Goal: Information Seeking & Learning: Find specific fact

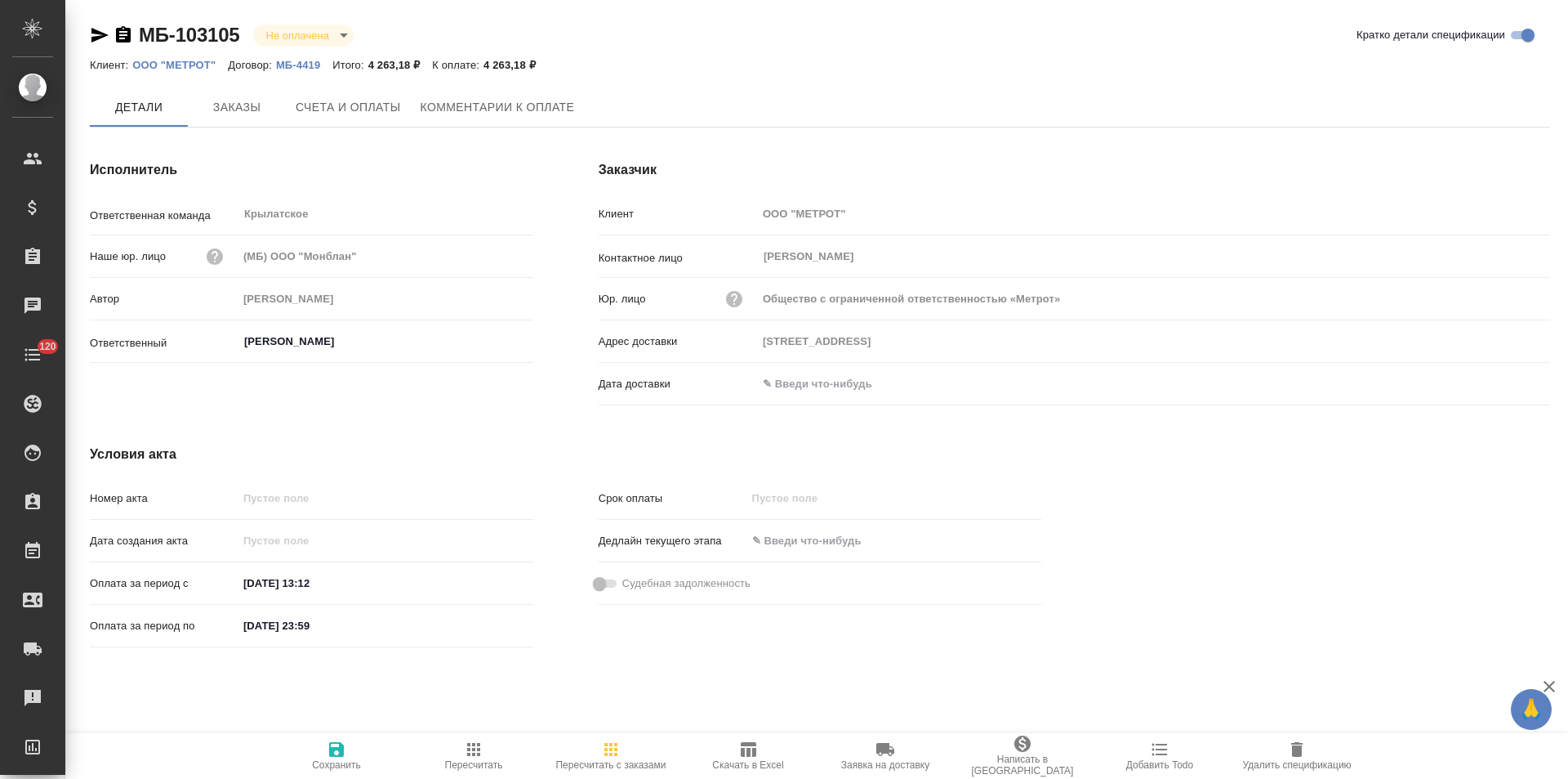
type input "Касымов Тимур"
click at [258, 109] on span "Заказы" at bounding box center [237, 108] width 79 height 20
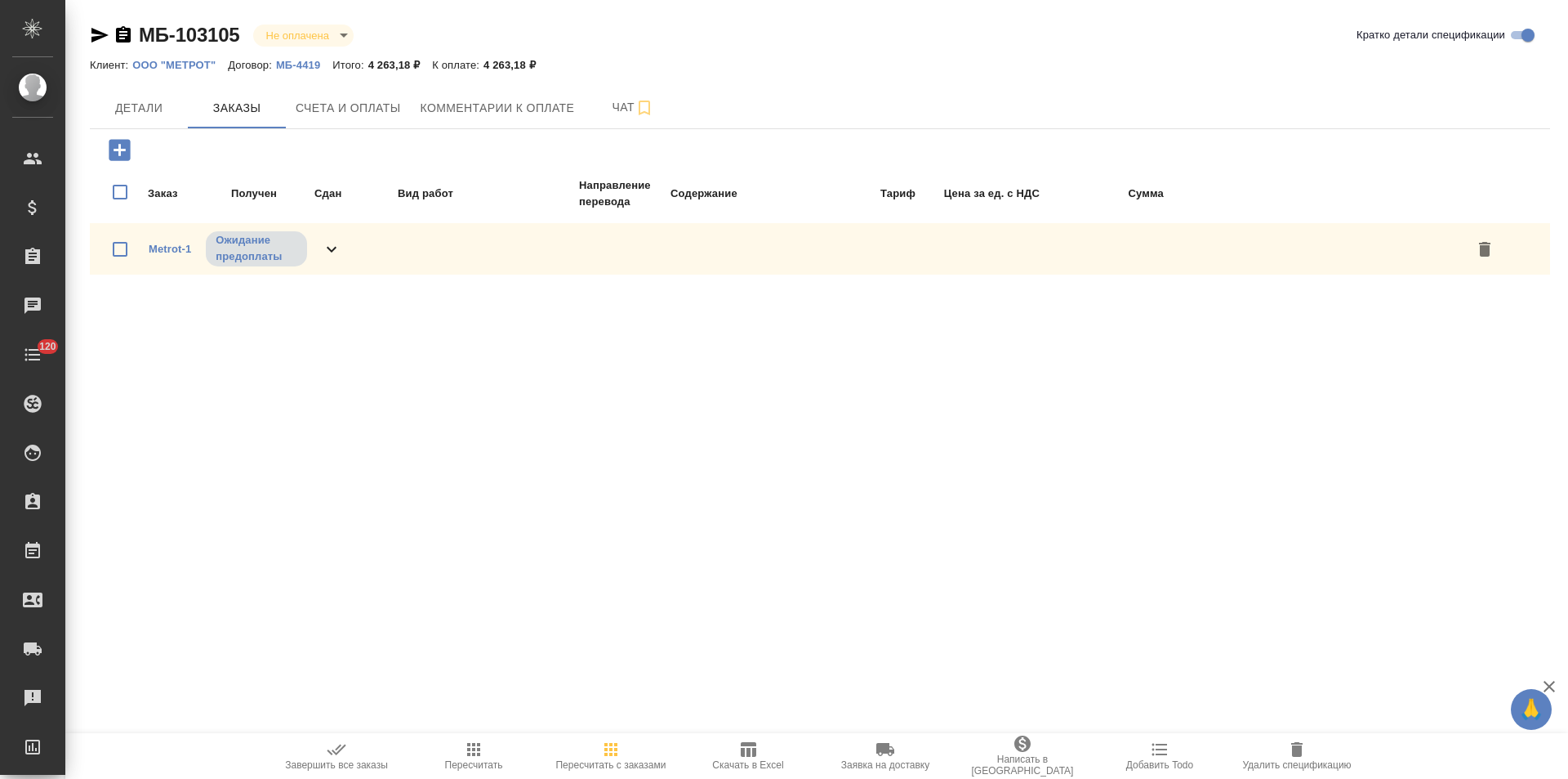
click at [331, 253] on icon at bounding box center [331, 249] width 19 height 19
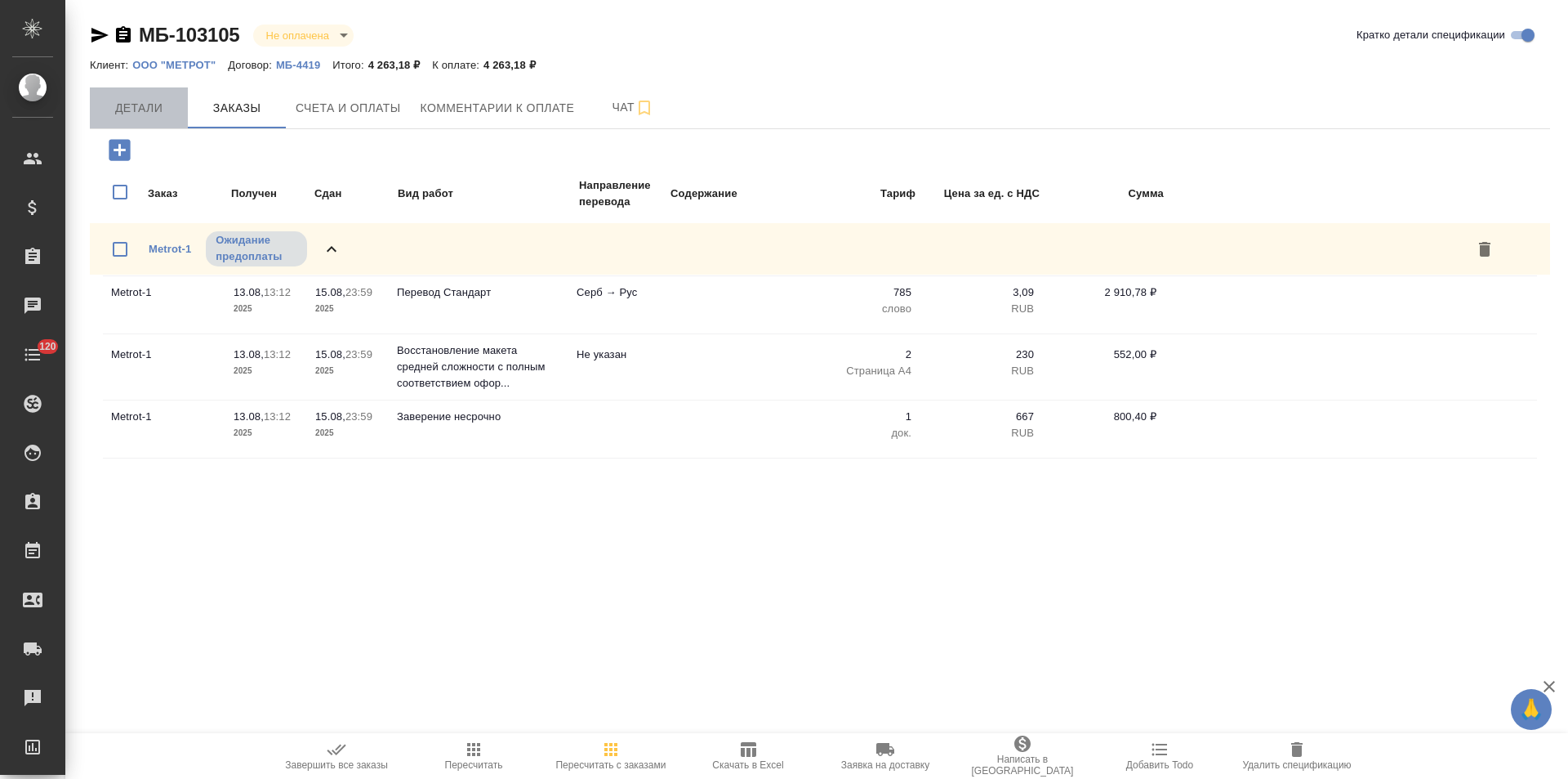
click at [162, 110] on span "Детали" at bounding box center [139, 108] width 79 height 20
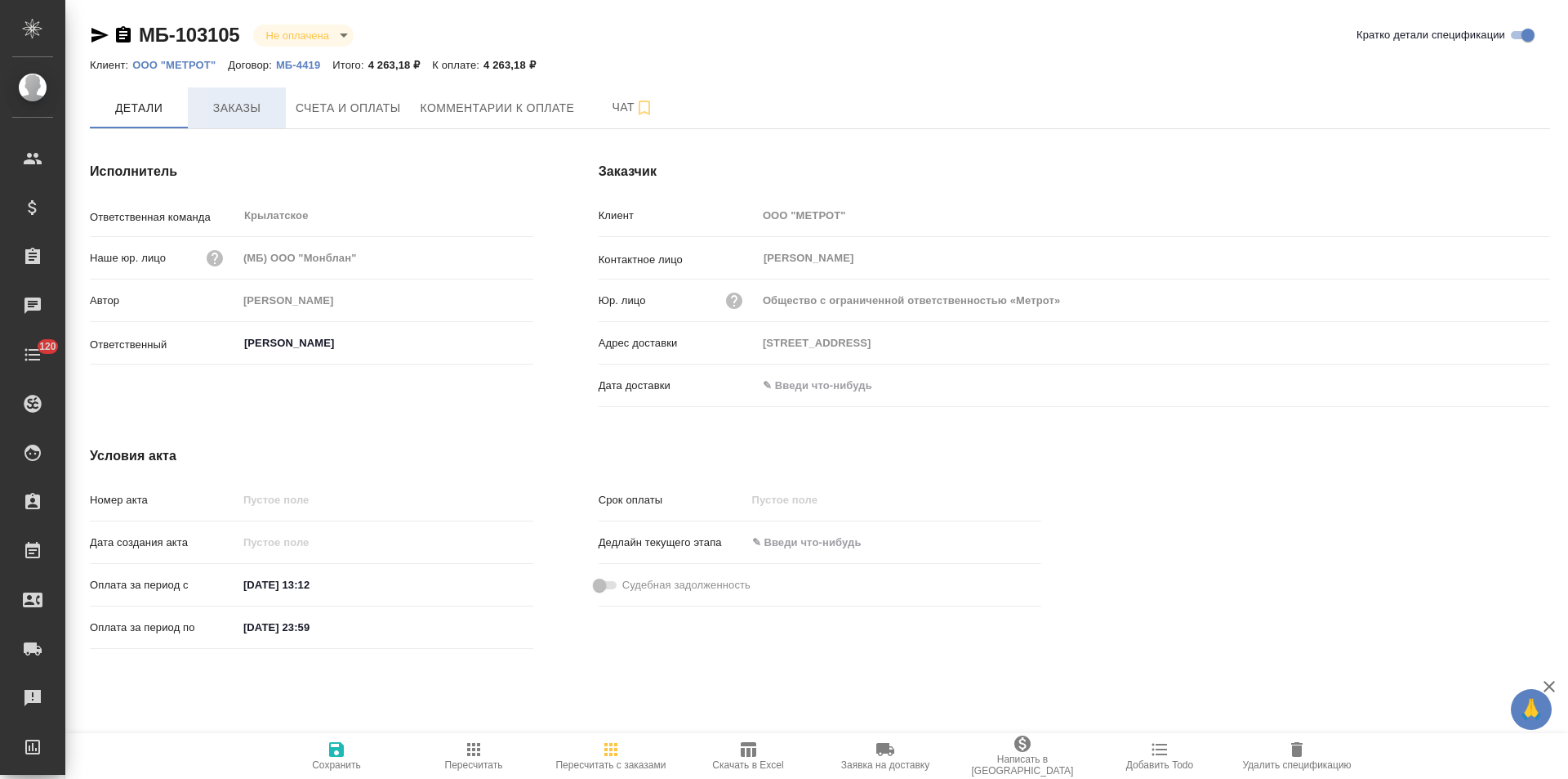
click at [253, 114] on span "Заказы" at bounding box center [237, 108] width 79 height 20
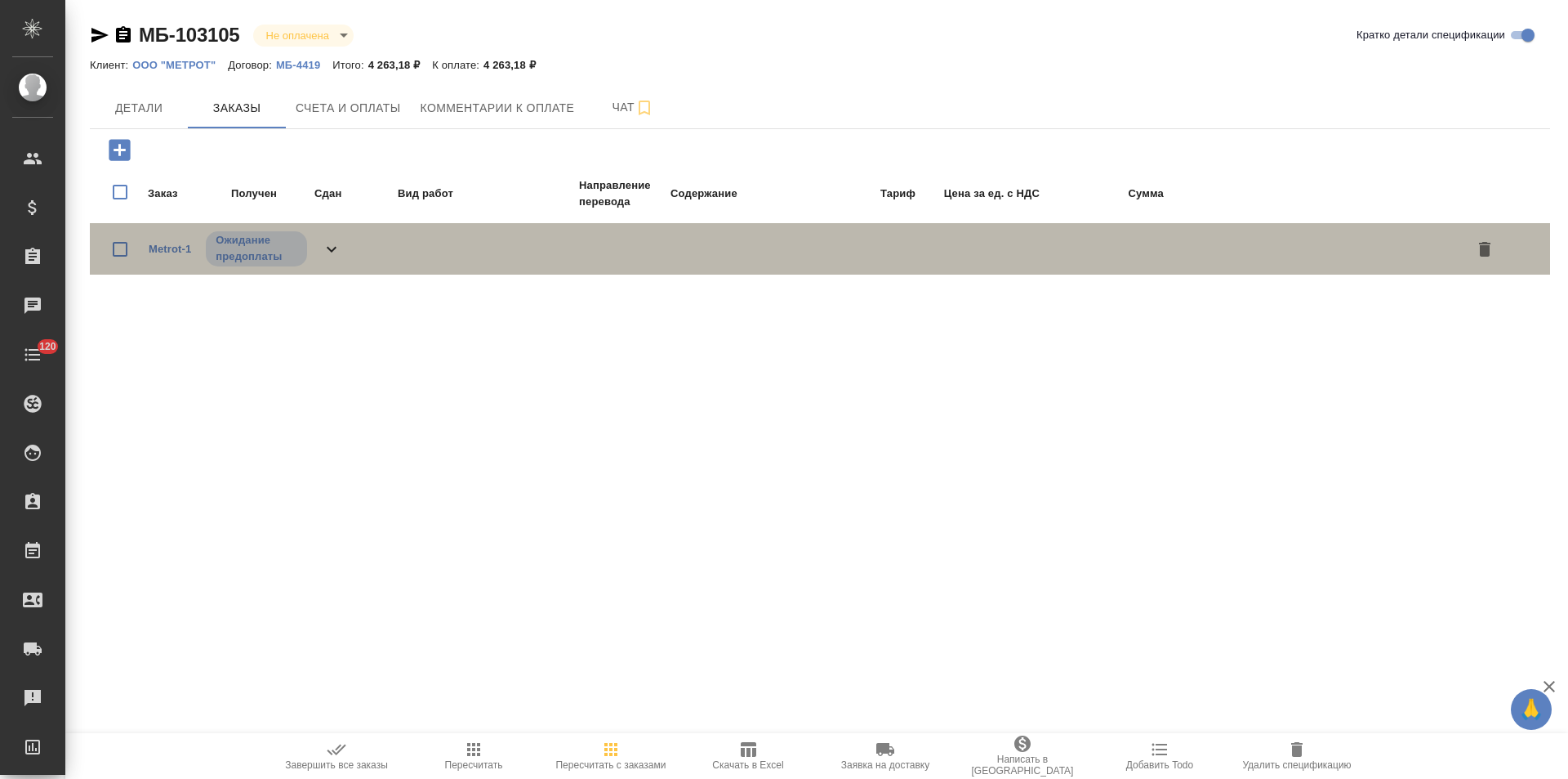
click at [338, 240] on icon at bounding box center [331, 249] width 19 height 19
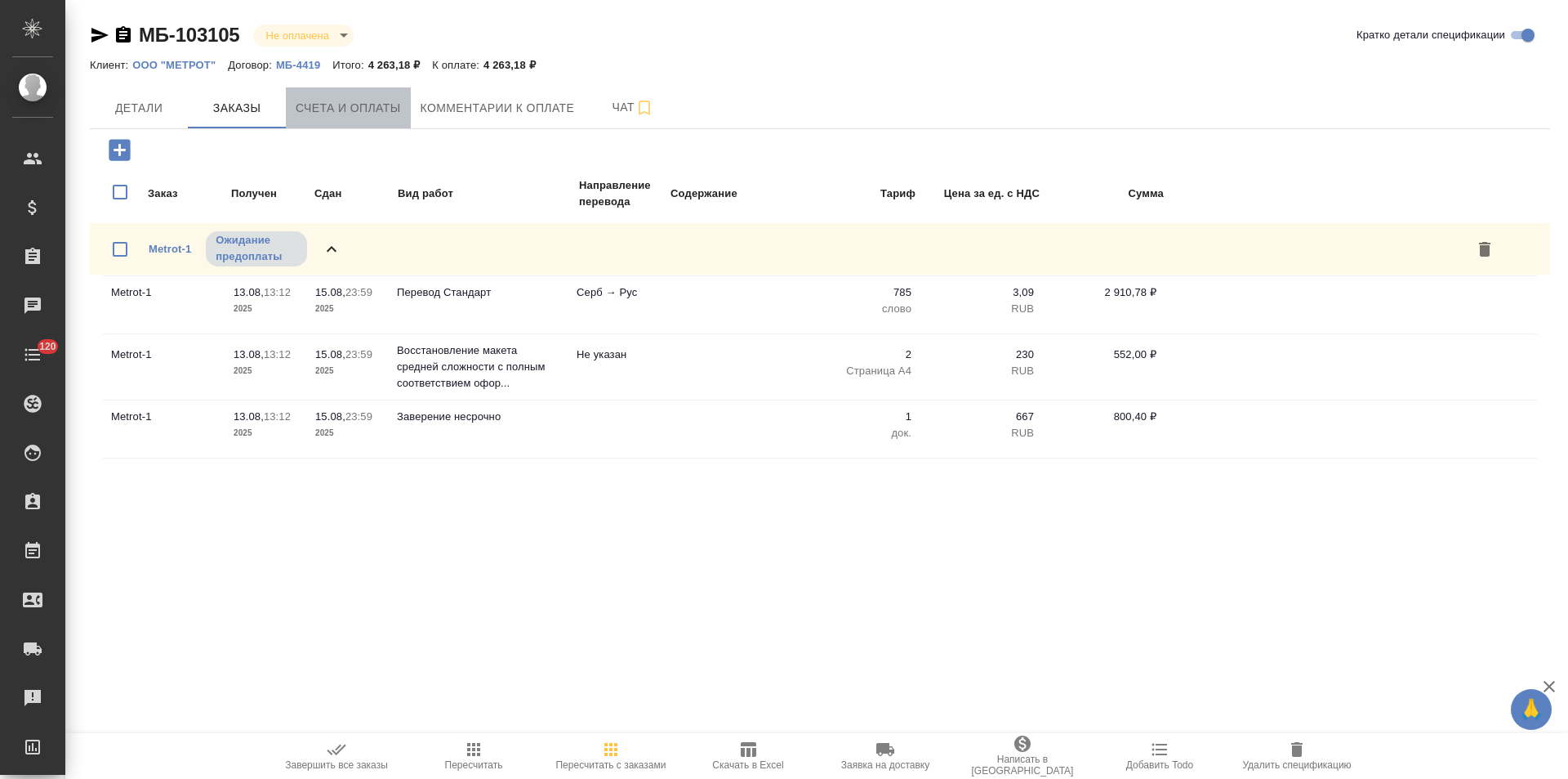
click at [390, 114] on span "Счета и оплаты" at bounding box center [348, 108] width 105 height 20
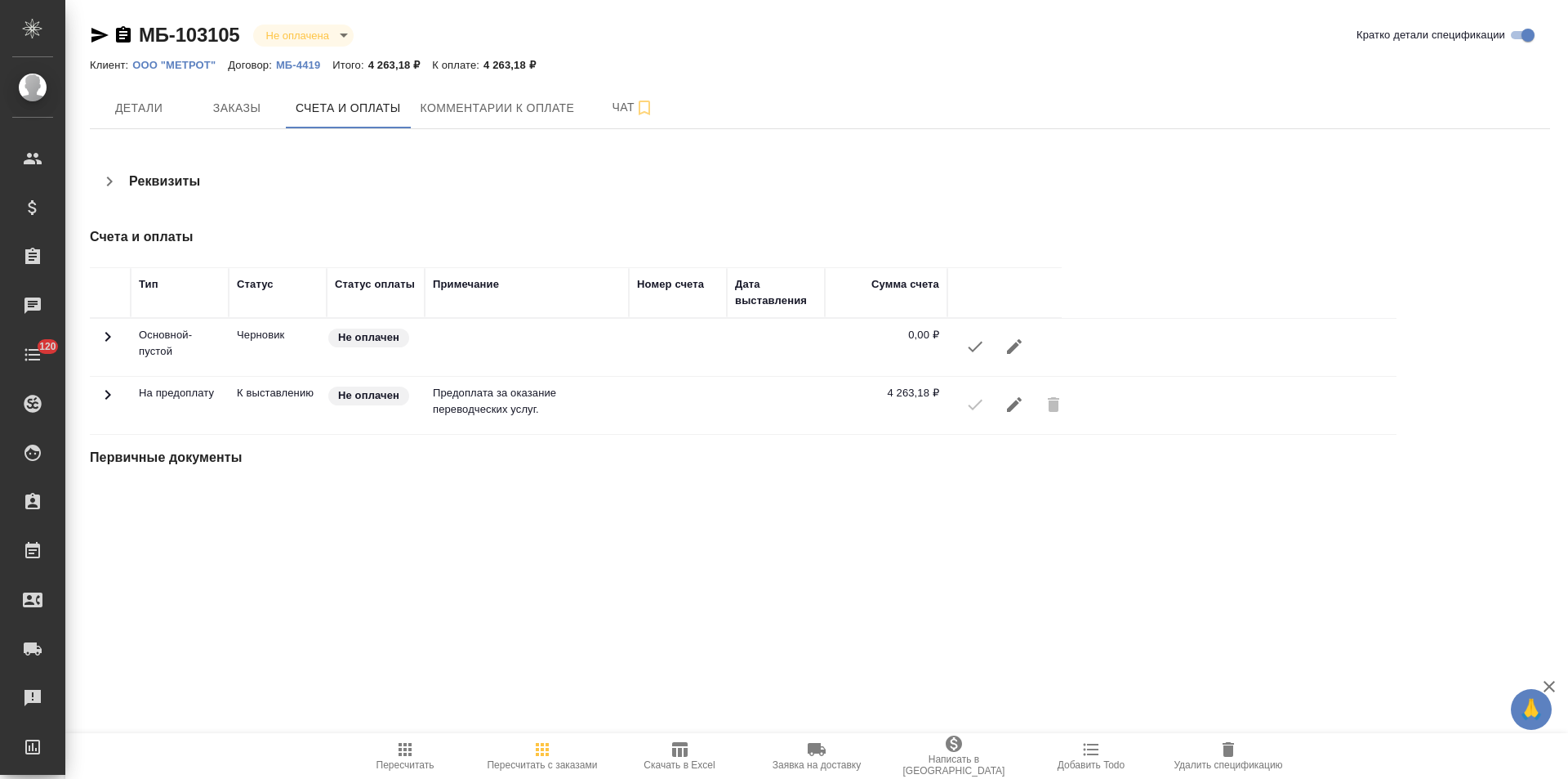
click at [179, 184] on h4 "Реквизиты" at bounding box center [165, 180] width 71 height 19
click at [118, 185] on icon "button" at bounding box center [109, 180] width 19 height 19
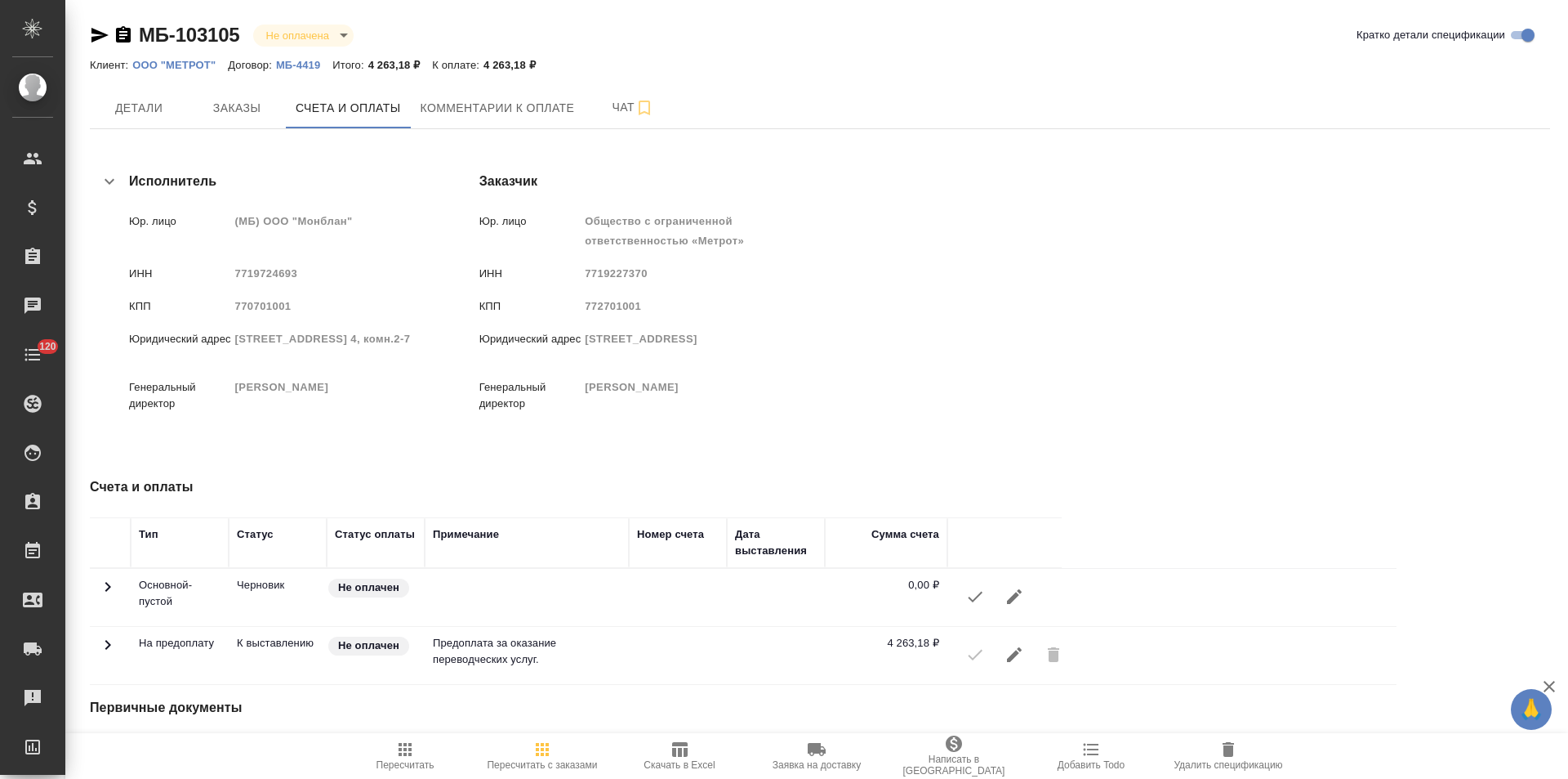
click at [308, 64] on p "МБ-4419" at bounding box center [305, 64] width 57 height 12
click at [201, 65] on p "ООО "МЕТРОТ"" at bounding box center [180, 64] width 95 height 12
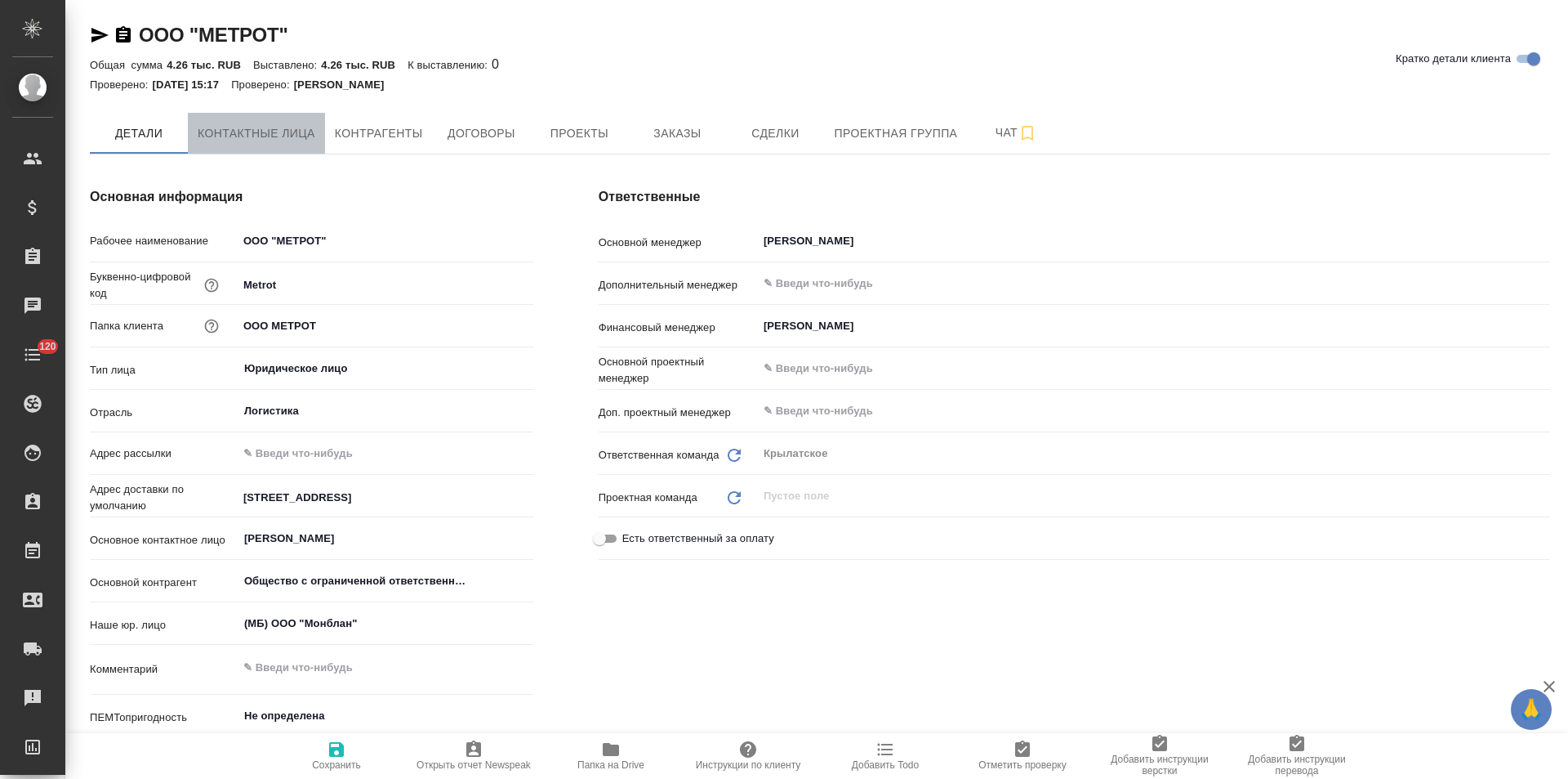
click at [264, 131] on span "Контактные лица" at bounding box center [256, 134] width 118 height 20
select select "RU"
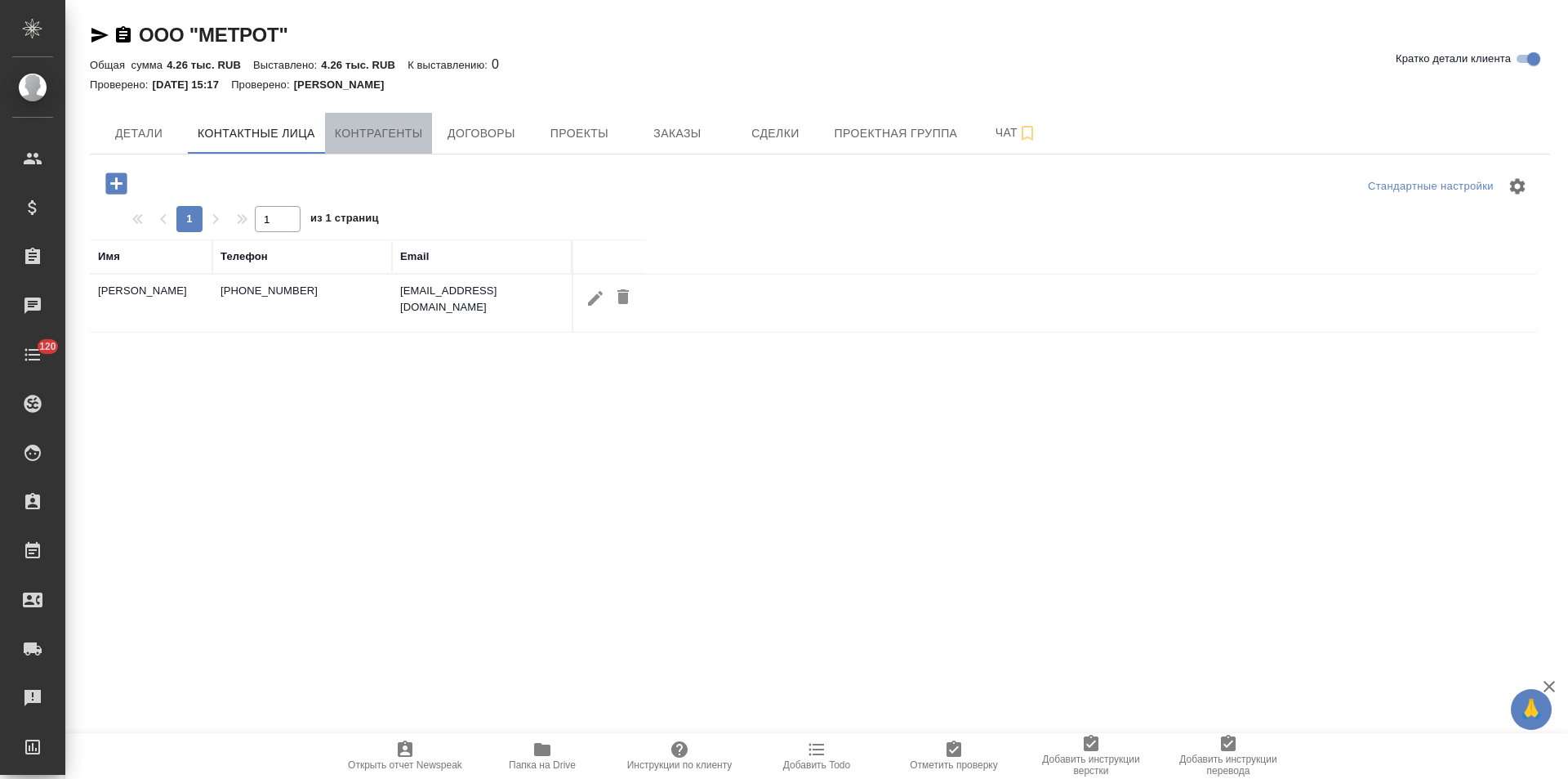
click at [377, 130] on span "Контрагенты" at bounding box center [379, 134] width 88 height 20
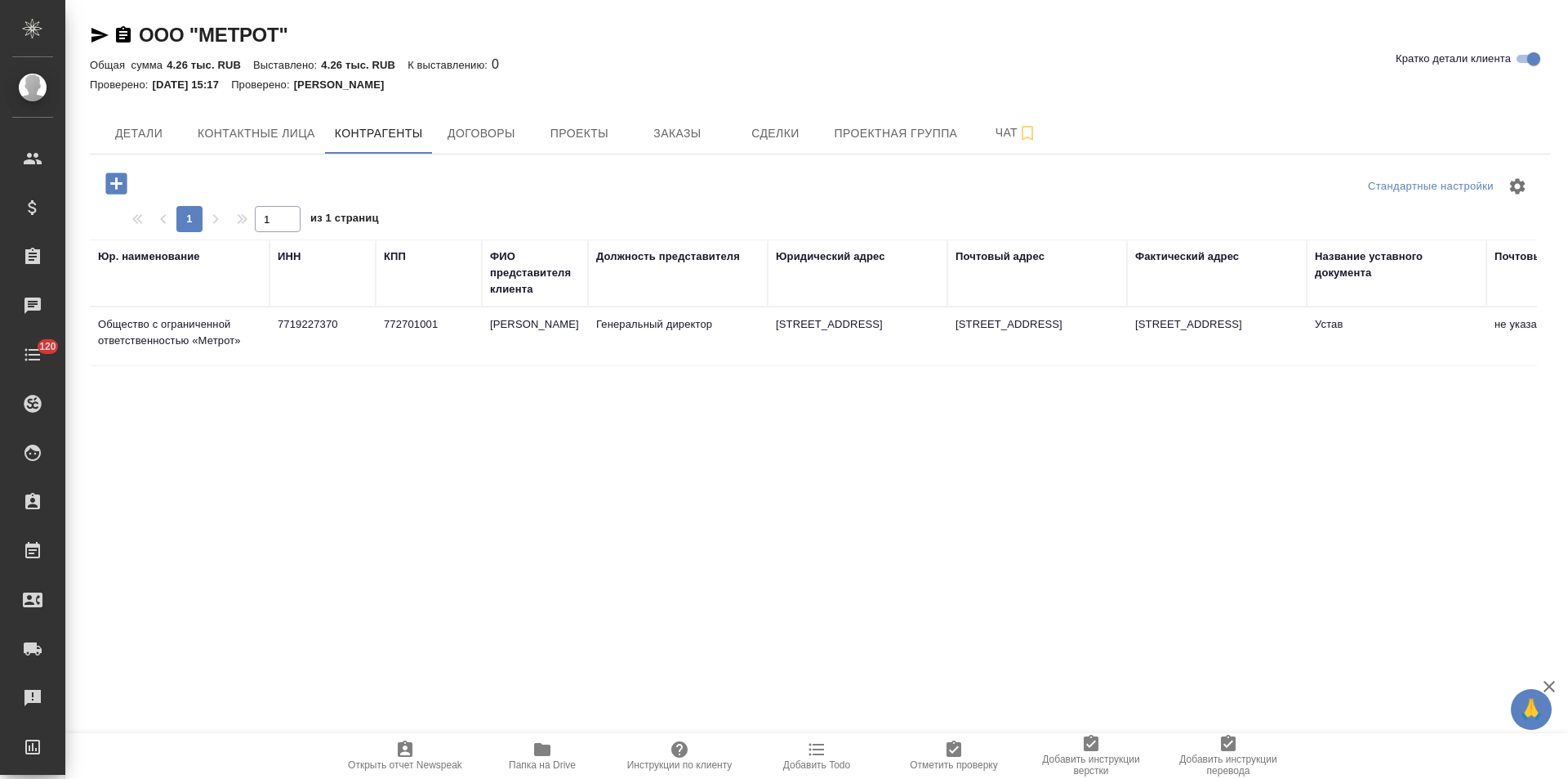
click at [387, 351] on td "772701001" at bounding box center [429, 337] width 106 height 57
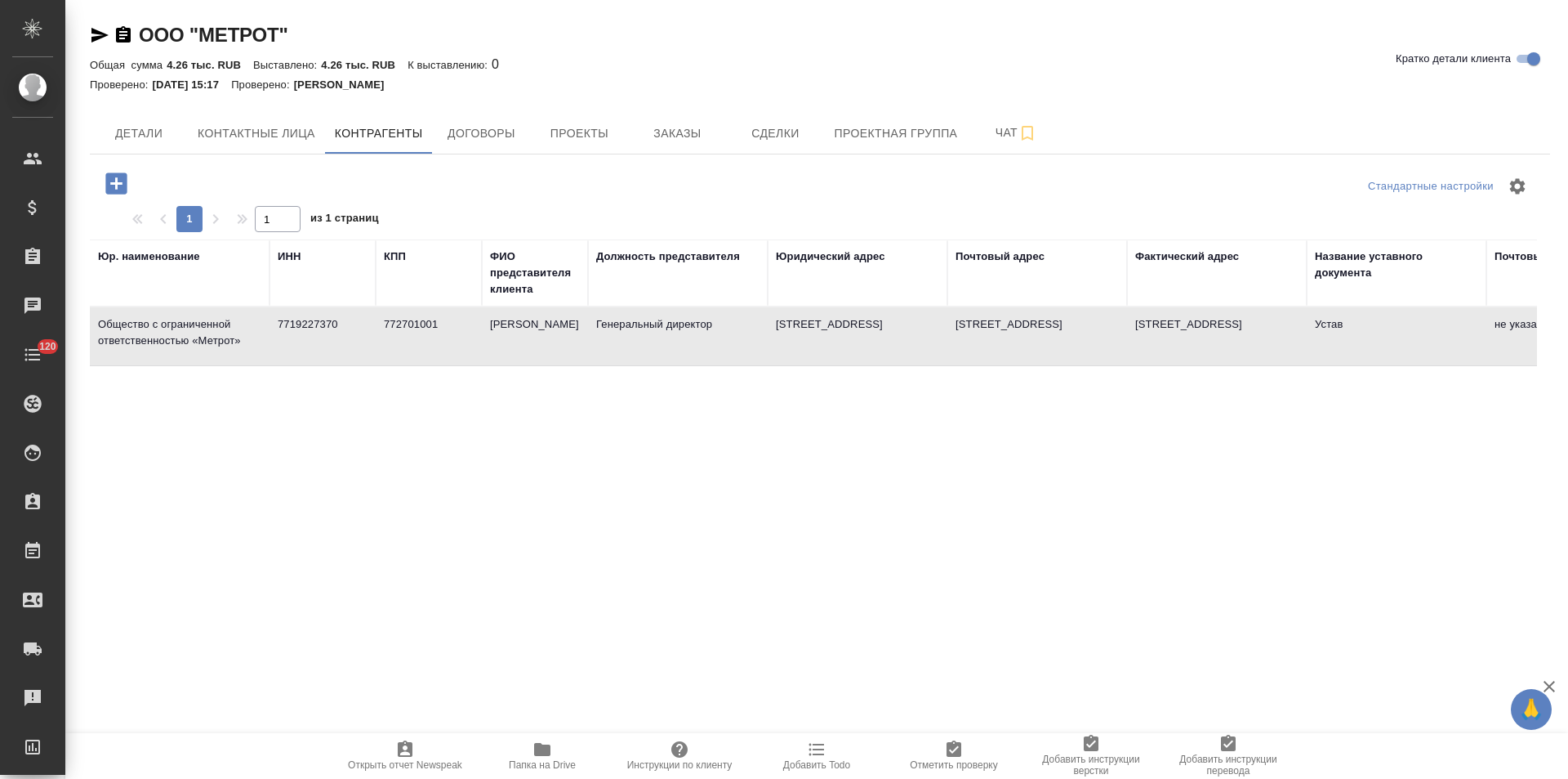
click at [387, 351] on td "772701001" at bounding box center [429, 337] width 106 height 57
type textarea "Общество с ограниченной ответственностью «Метрот»"
type input "7719227370"
type input "772701001"
type input "[PERSON_NAME]"
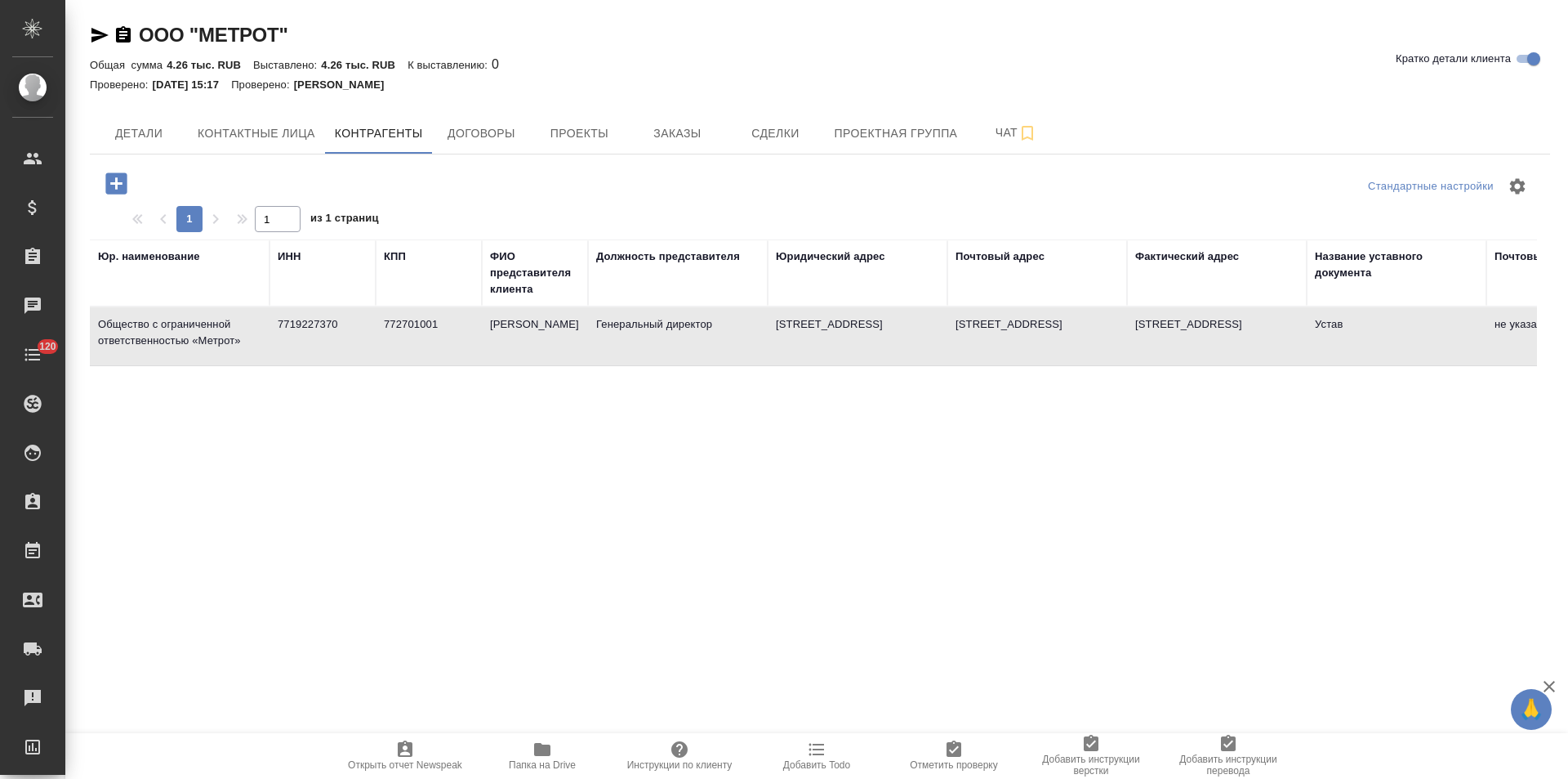
type input "Генеральный директор"
type textarea "[STREET_ADDRESS]"
type textarea "117447, г. Москва, ул. Большая Черемушкинская, д.13, стр.1, а/я 11"
type input "Устав"
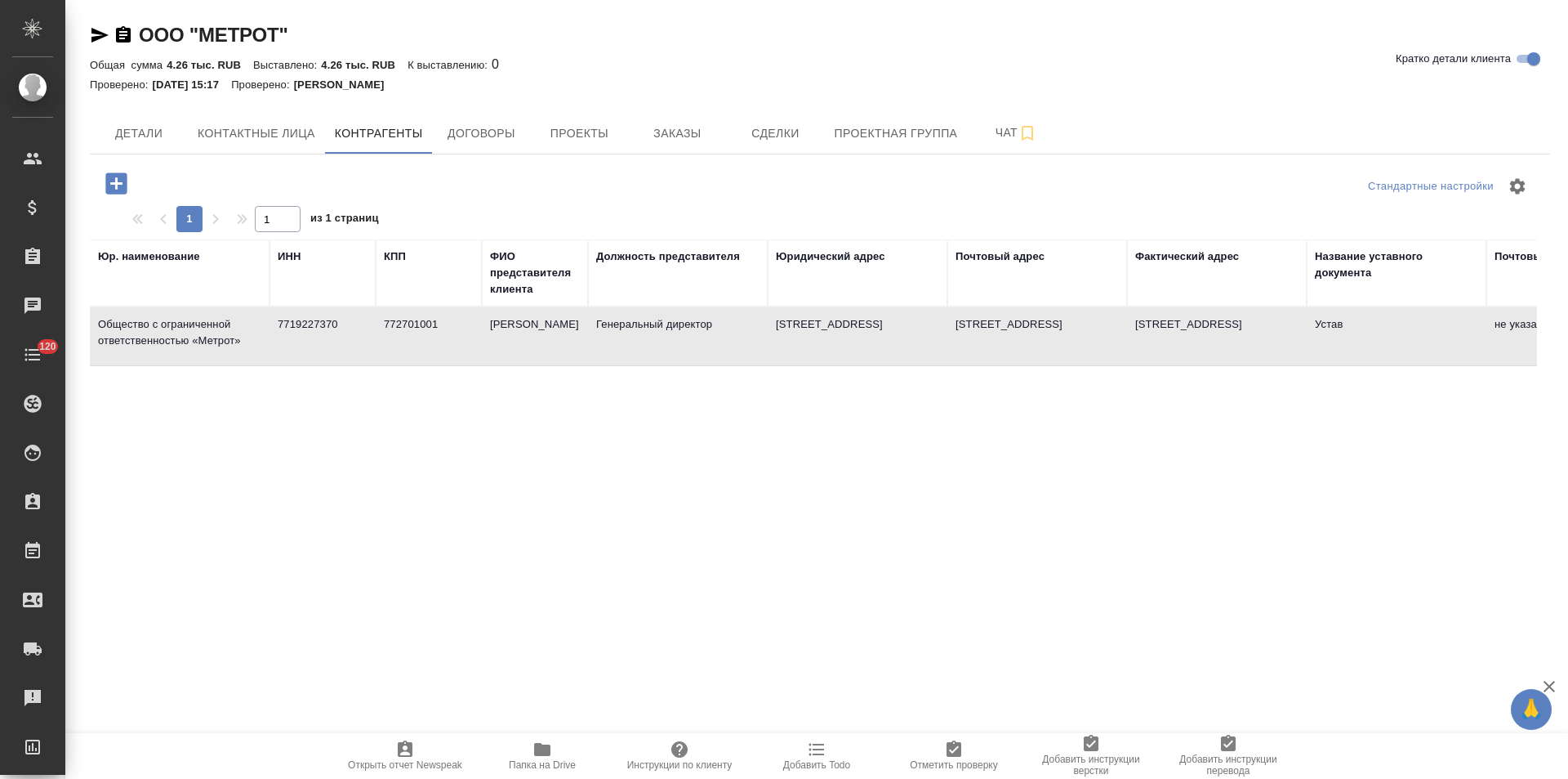
type input "ПАО Сбербанк г. Москва"
type input "40702810838110011682"
type input "044525225"
type input "30101810400000000225"
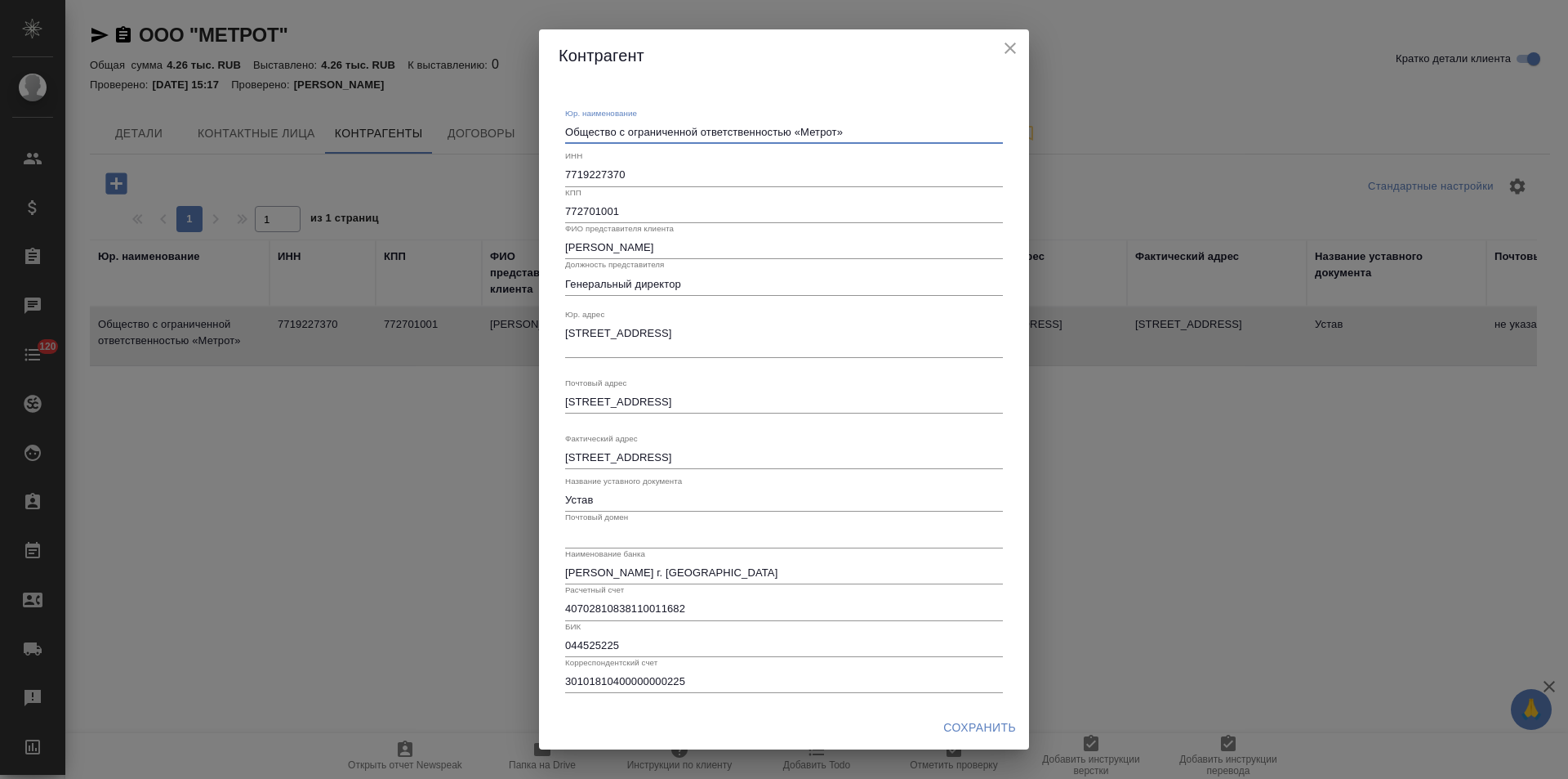
drag, startPoint x: 793, startPoint y: 136, endPoint x: 552, endPoint y: 132, distance: 241.0
click at [552, 132] on div "Юр. наименование Общество с ограниченной ответственностью «Метрот» x ИНН 771922…" at bounding box center [784, 394] width 490 height 624
type textarea "ООО «Метрот»"
click at [953, 722] on span "Сохранить" at bounding box center [979, 728] width 72 height 20
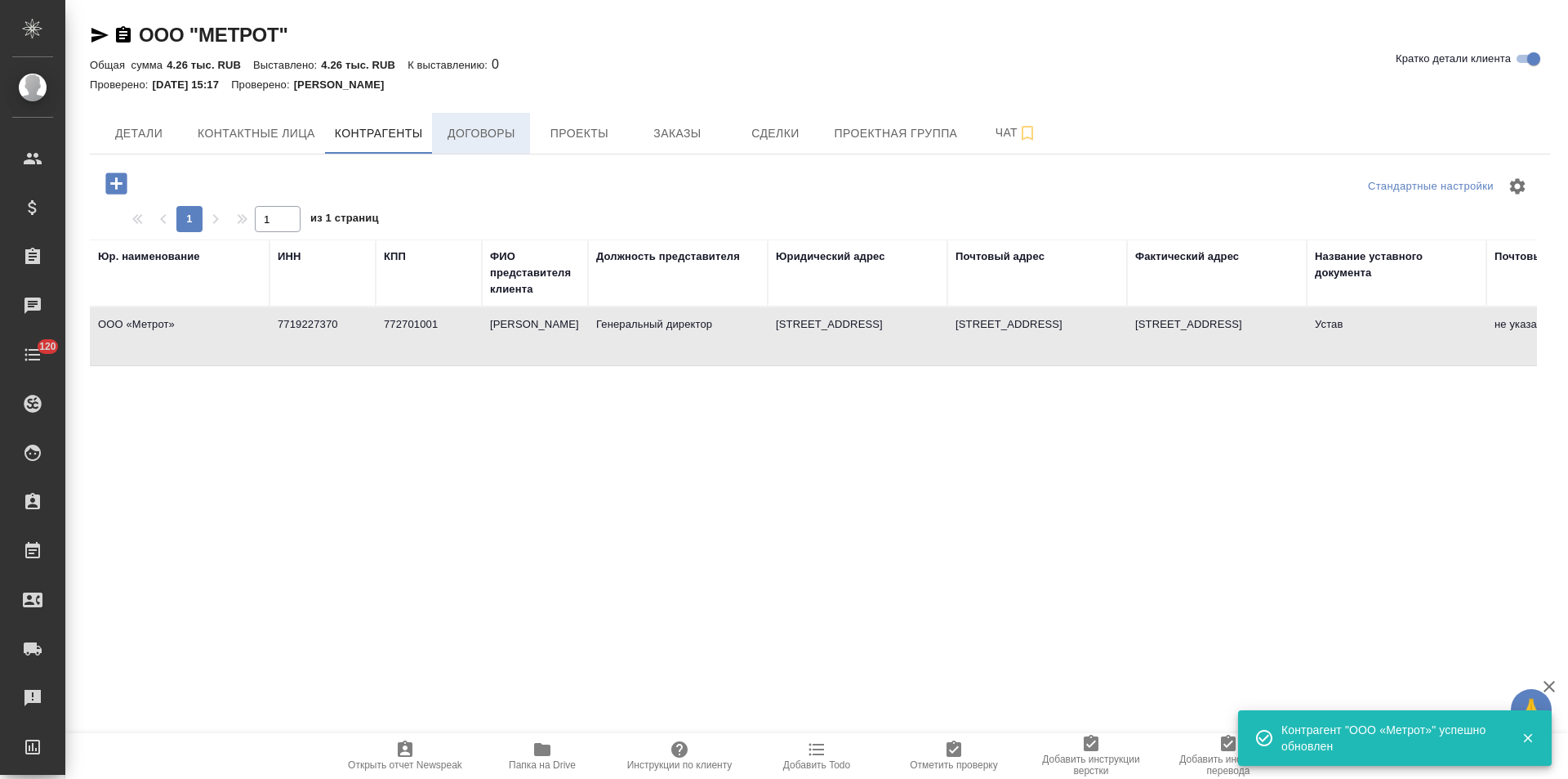
click at [477, 137] on span "Договоры" at bounding box center [481, 134] width 79 height 20
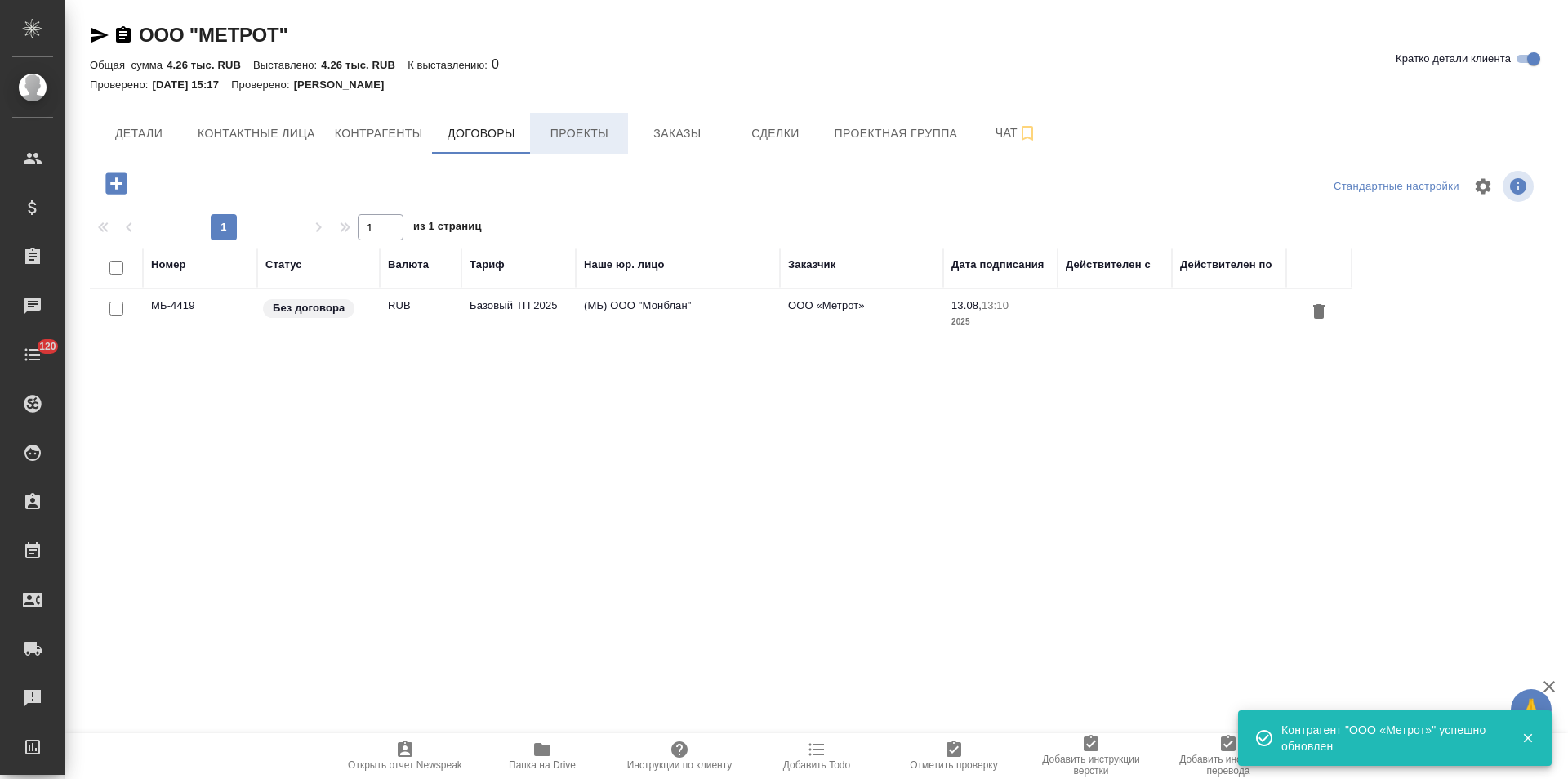
click at [564, 140] on span "Проекты" at bounding box center [579, 134] width 79 height 20
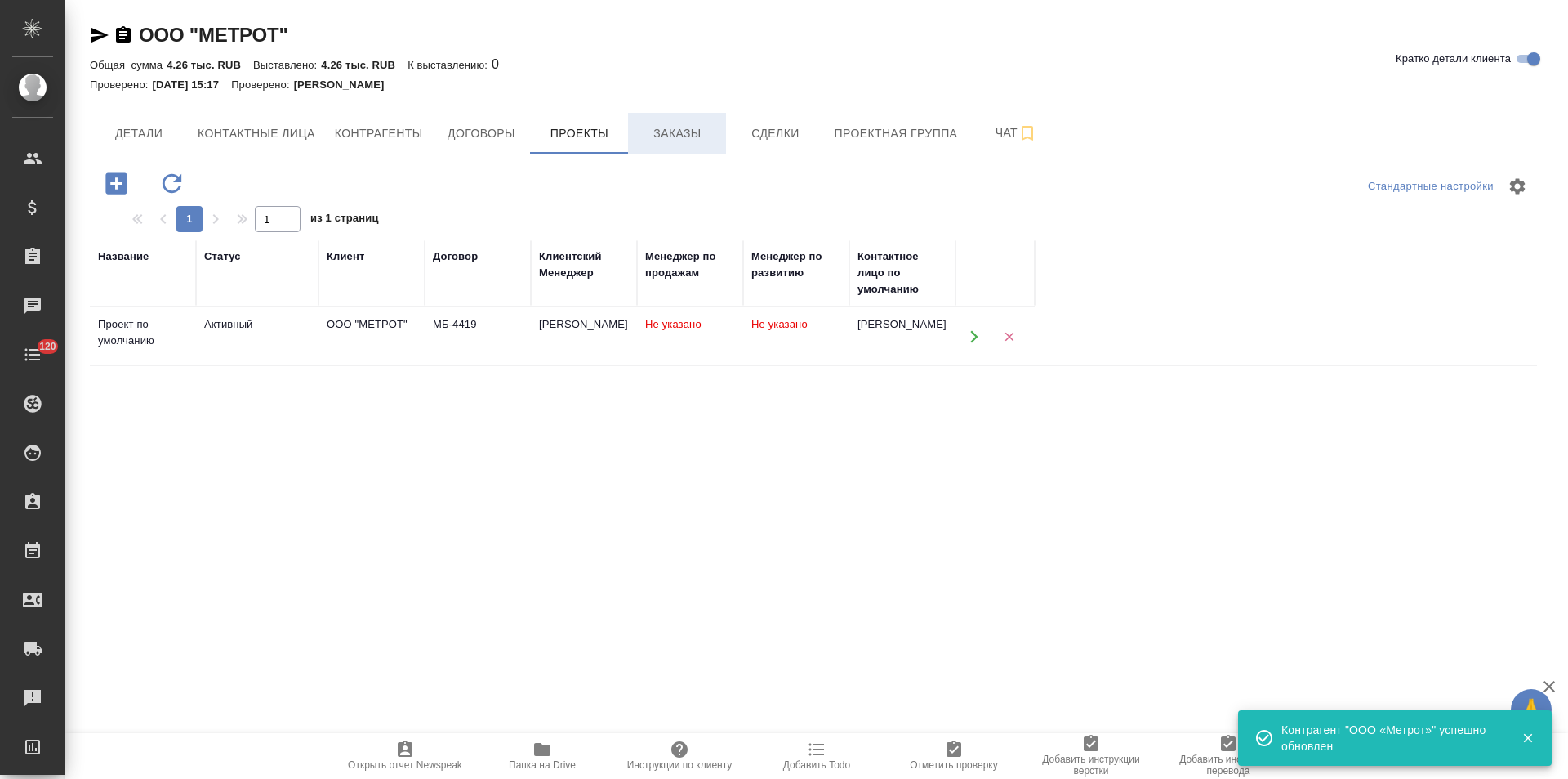
click at [682, 146] on button "Заказы" at bounding box center [677, 133] width 98 height 41
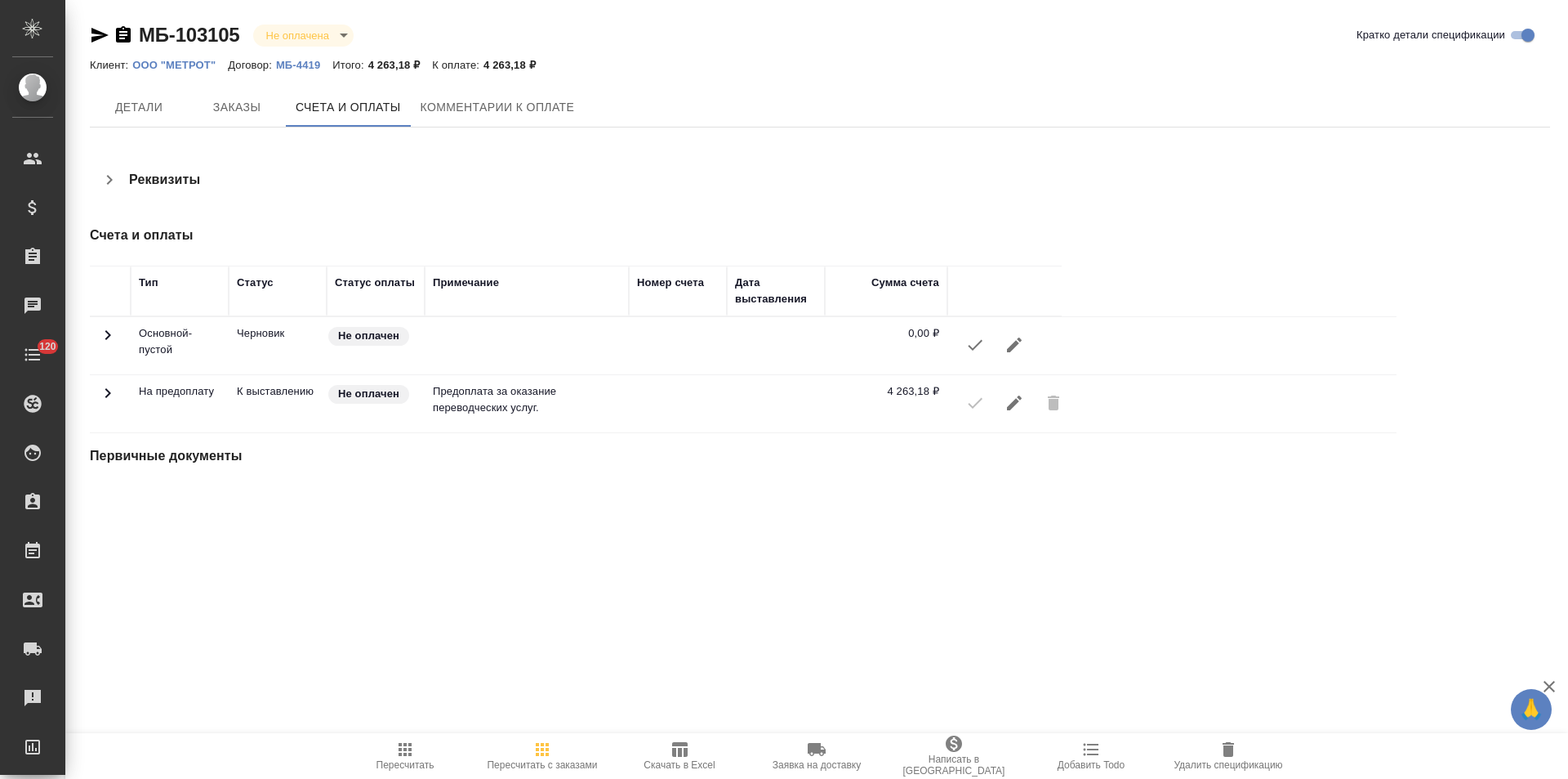
click at [115, 176] on icon "button" at bounding box center [109, 179] width 19 height 19
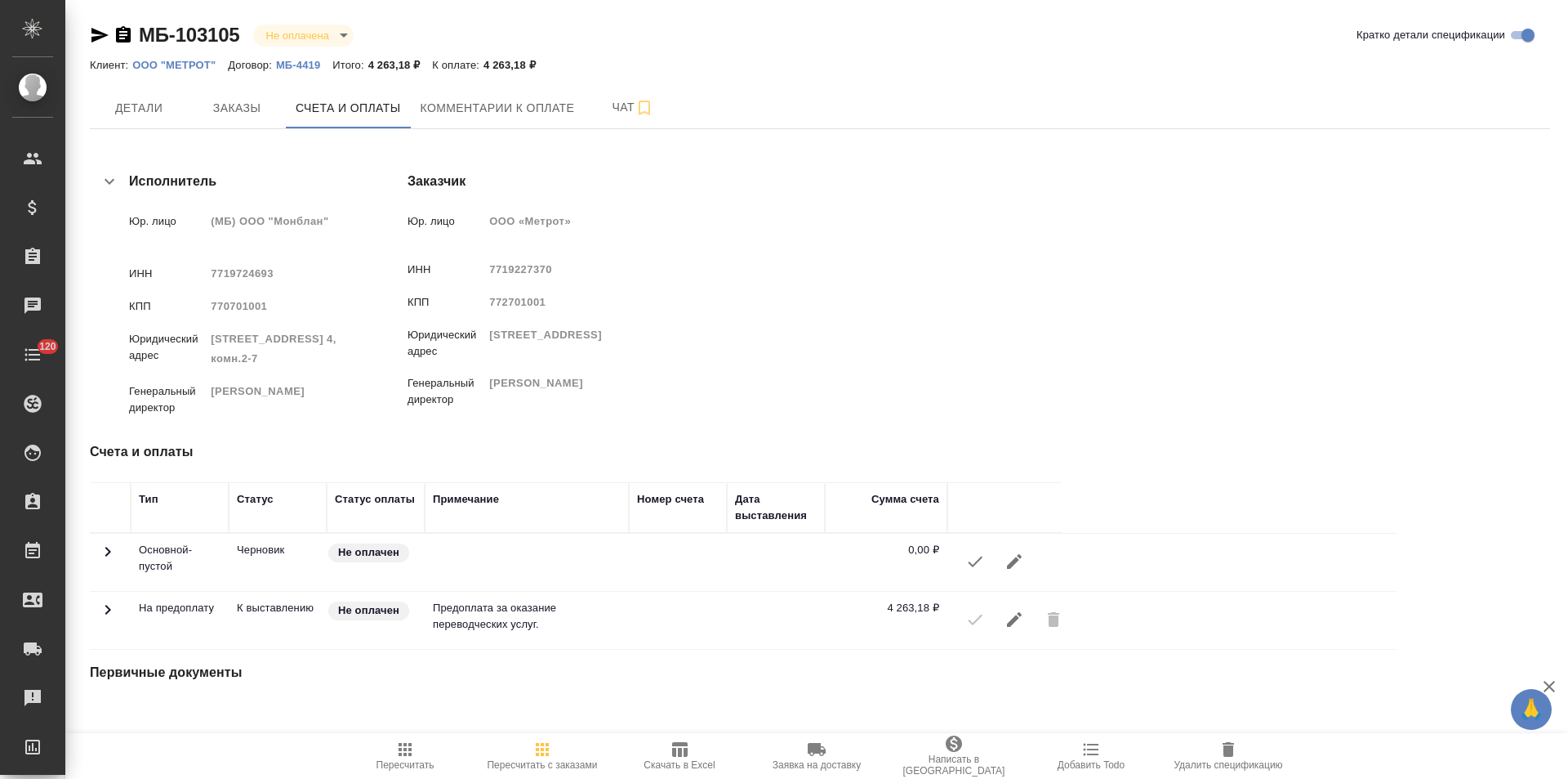
click at [682, 760] on span "Скачать в Excel" at bounding box center [680, 764] width 71 height 11
click at [125, 38] on icon "button" at bounding box center [124, 35] width 15 height 16
drag, startPoint x: 826, startPoint y: 269, endPoint x: 763, endPoint y: 269, distance: 63.0
click at [653, 269] on div "7719227370" at bounding box center [571, 268] width 164 height 19
copy span "7719227370"
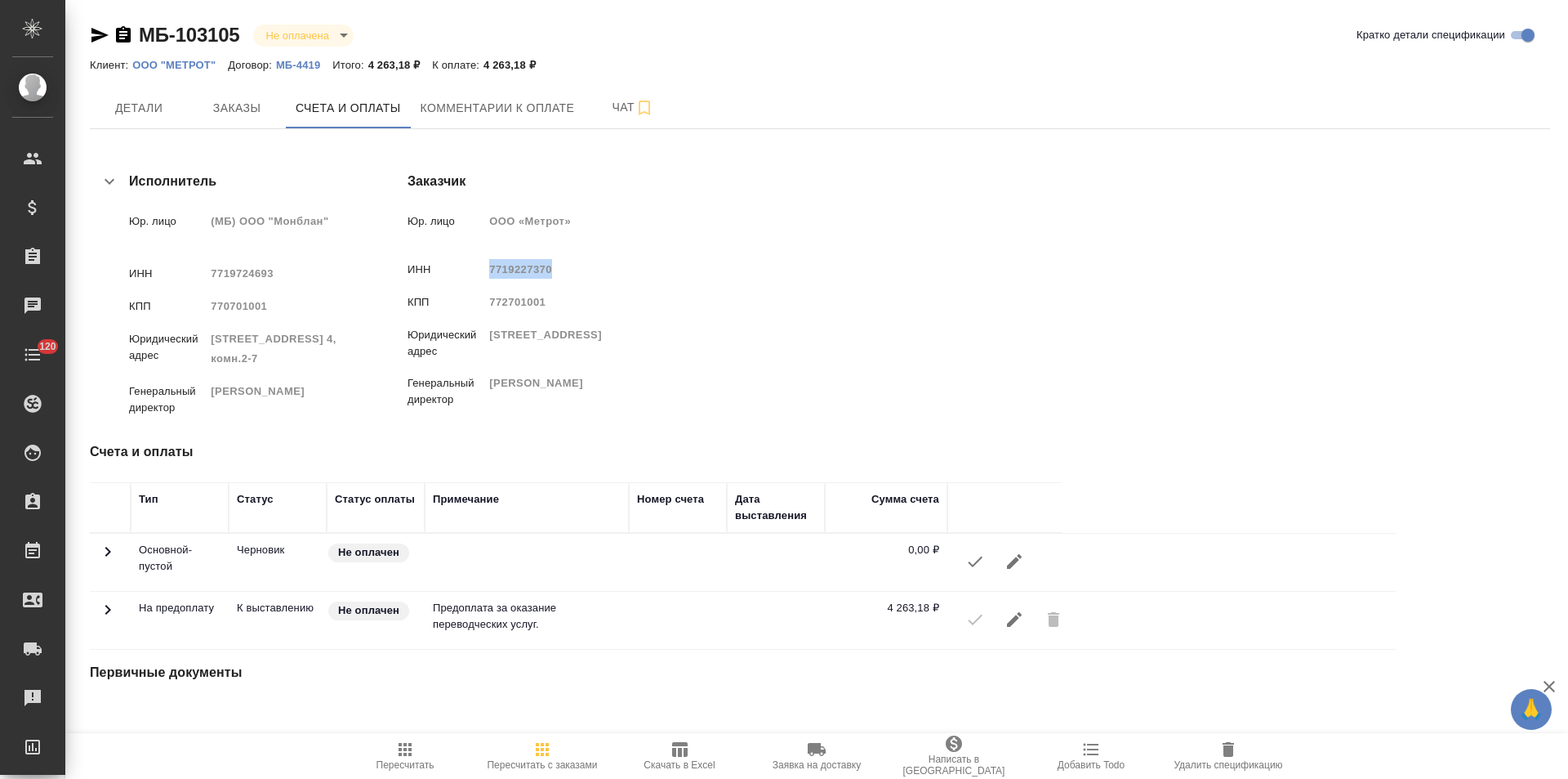
copy span "7719227370"
drag, startPoint x: 820, startPoint y: 300, endPoint x: 762, endPoint y: 302, distance: 58.0
click at [653, 302] on div "772701001" at bounding box center [571, 301] width 164 height 19
copy span "772701001"
drag, startPoint x: 843, startPoint y: 222, endPoint x: 765, endPoint y: 216, distance: 78.2
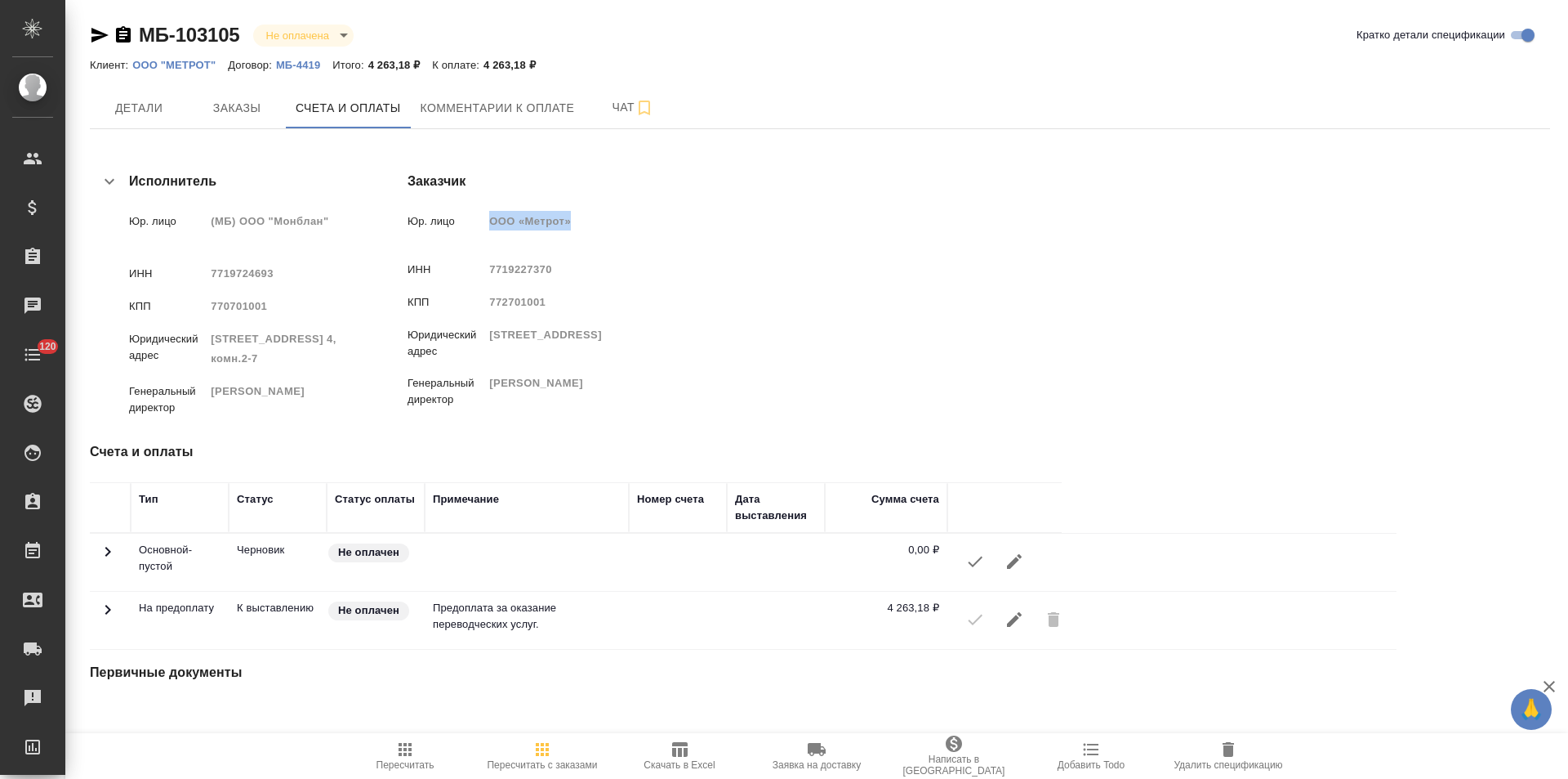
click at [571, 216] on span "ООО «Метрот»" at bounding box center [530, 221] width 81 height 12
copy span "ООО «Метрот»"
drag, startPoint x: 1049, startPoint y: 353, endPoint x: 761, endPoint y: 353, distance: 288.0
click at [653, 353] on div "Юридический адрес 117447, г. Москва, вн.тер.г. муниципальный округ Котловка, ул…" at bounding box center [530, 341] width 246 height 35
copy span "Котловка, ул. Большая Черемушкинская, д.13 стр.1"
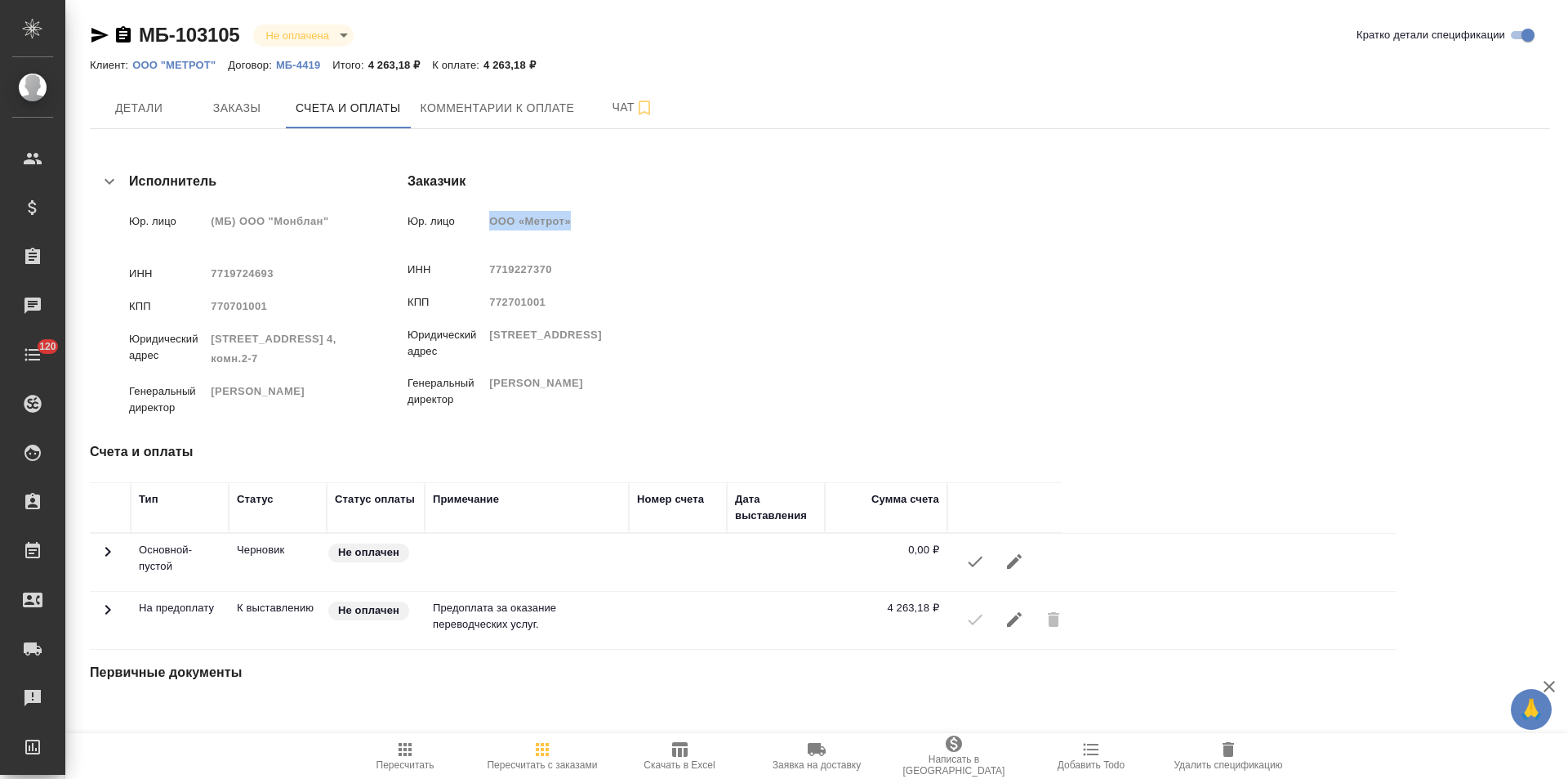
click at [602, 341] on span "117447, г. Москва, вн.тер.г. муниципальный округ Котловка, ул. Большая Черемушк…" at bounding box center [545, 334] width 113 height 12
drag, startPoint x: 986, startPoint y: 355, endPoint x: 933, endPoint y: 356, distance: 53.0
click at [602, 341] on span "117447, г. Москва, вн.тер.г. муниципальный округ Котловка, ул. Большая Черемушк…" at bounding box center [545, 334] width 113 height 12
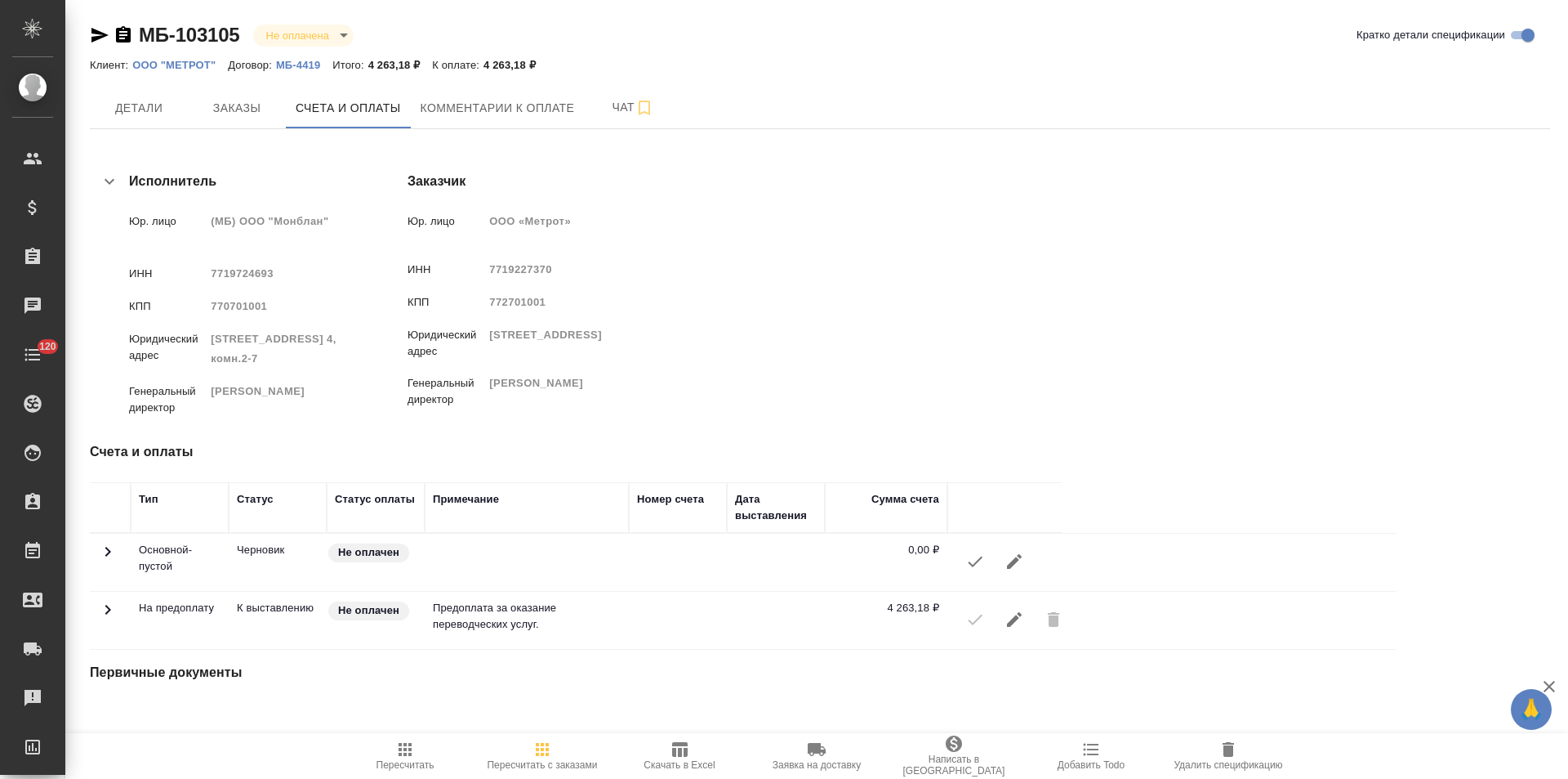
drag, startPoint x: 987, startPoint y: 355, endPoint x: 822, endPoint y: 359, distance: 165.0
click at [602, 341] on span "117447, г. Москва, вн.тер.г. муниципальный округ Котловка, ул. Большая Черемушк…" at bounding box center [545, 334] width 113 height 12
copy span "ул. Большая Черемушкинская"
drag, startPoint x: 798, startPoint y: 337, endPoint x: 763, endPoint y: 334, distance: 35.1
click at [602, 334] on span "117447, г. Москва, вн.тер.г. муниципальный округ Котловка, ул. Большая Черемушк…" at bounding box center [545, 334] width 113 height 12
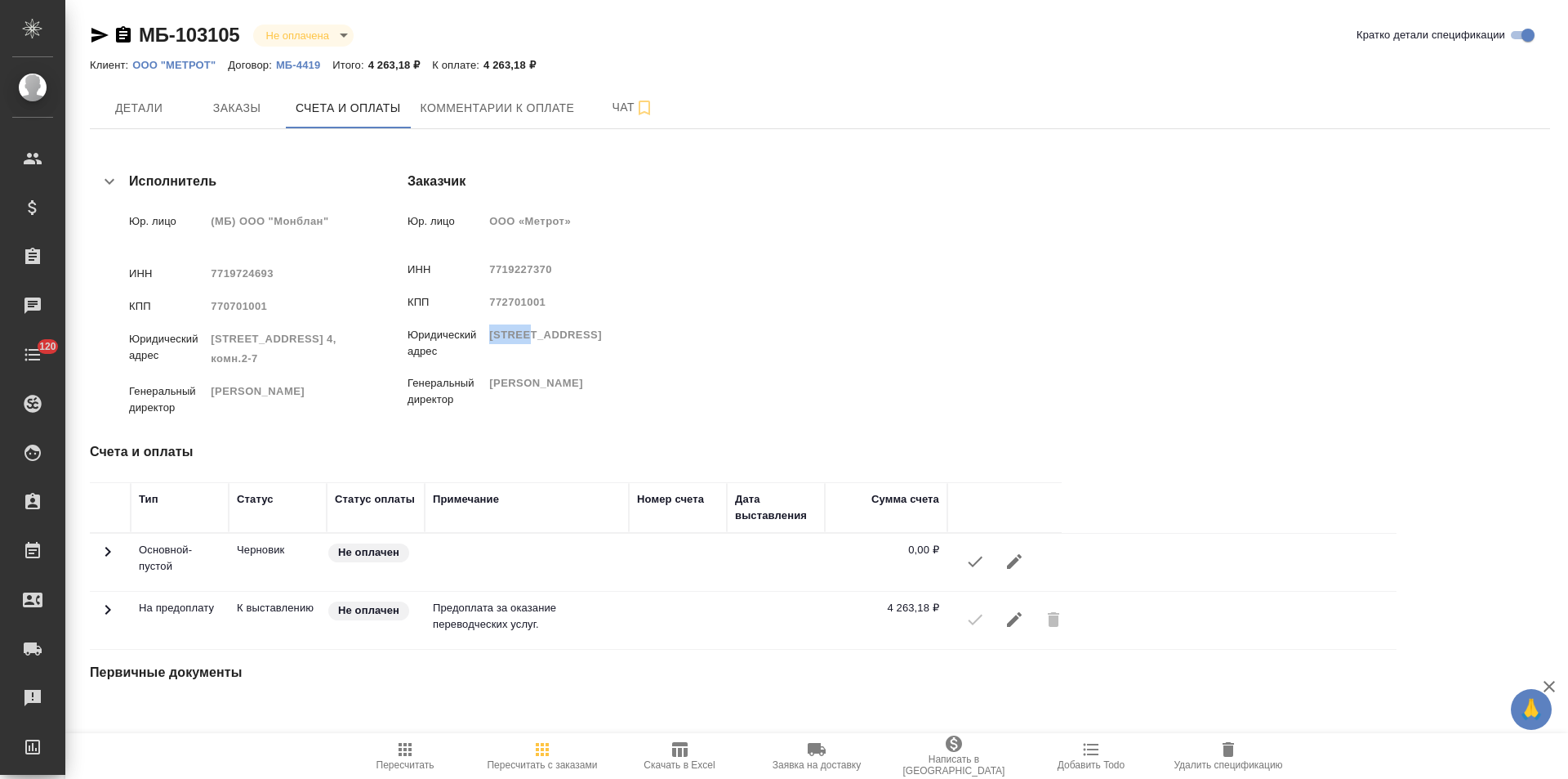
copy span "117447"
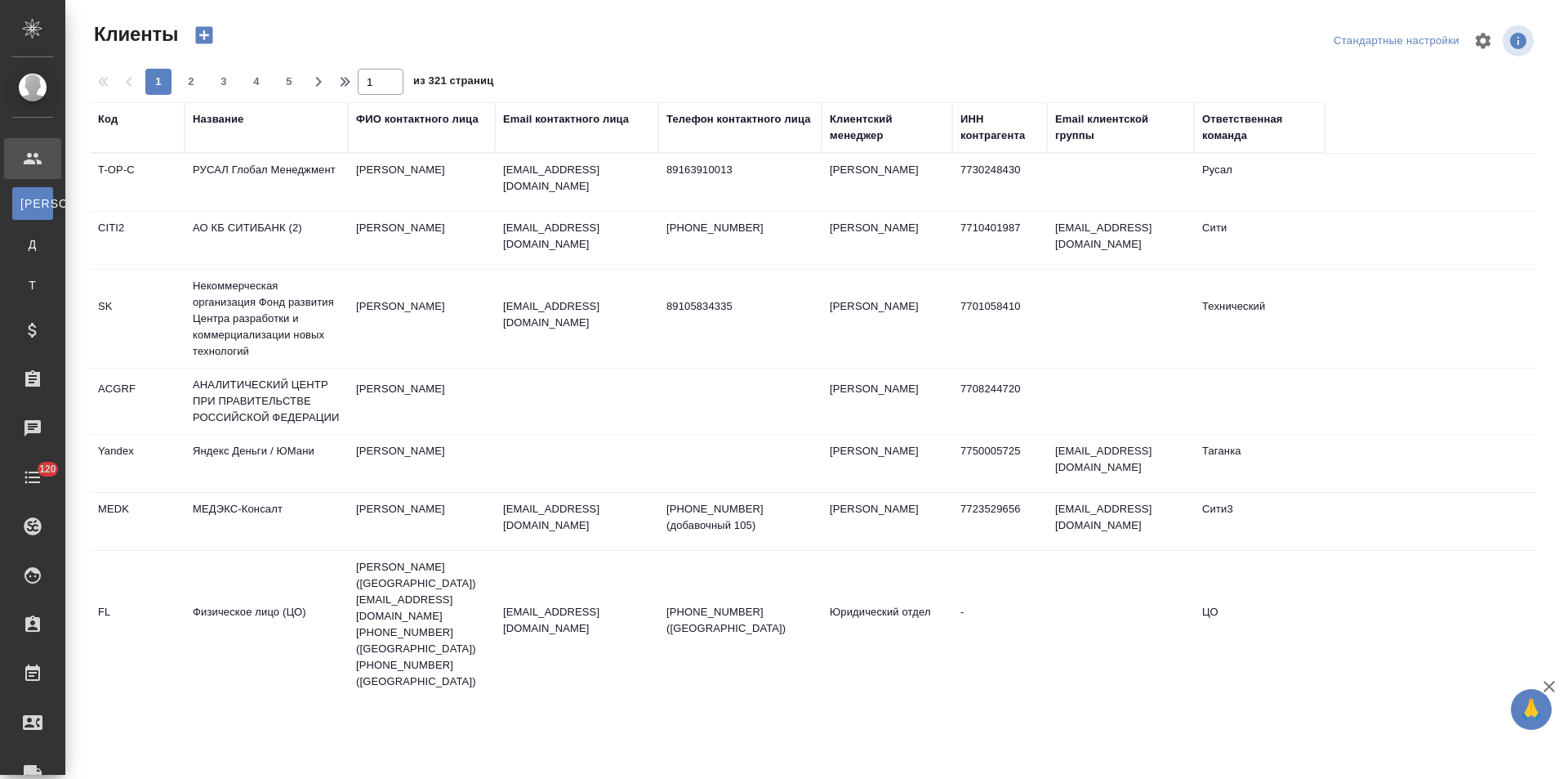
select select "RU"
click at [225, 118] on div "Название" at bounding box center [218, 119] width 50 height 16
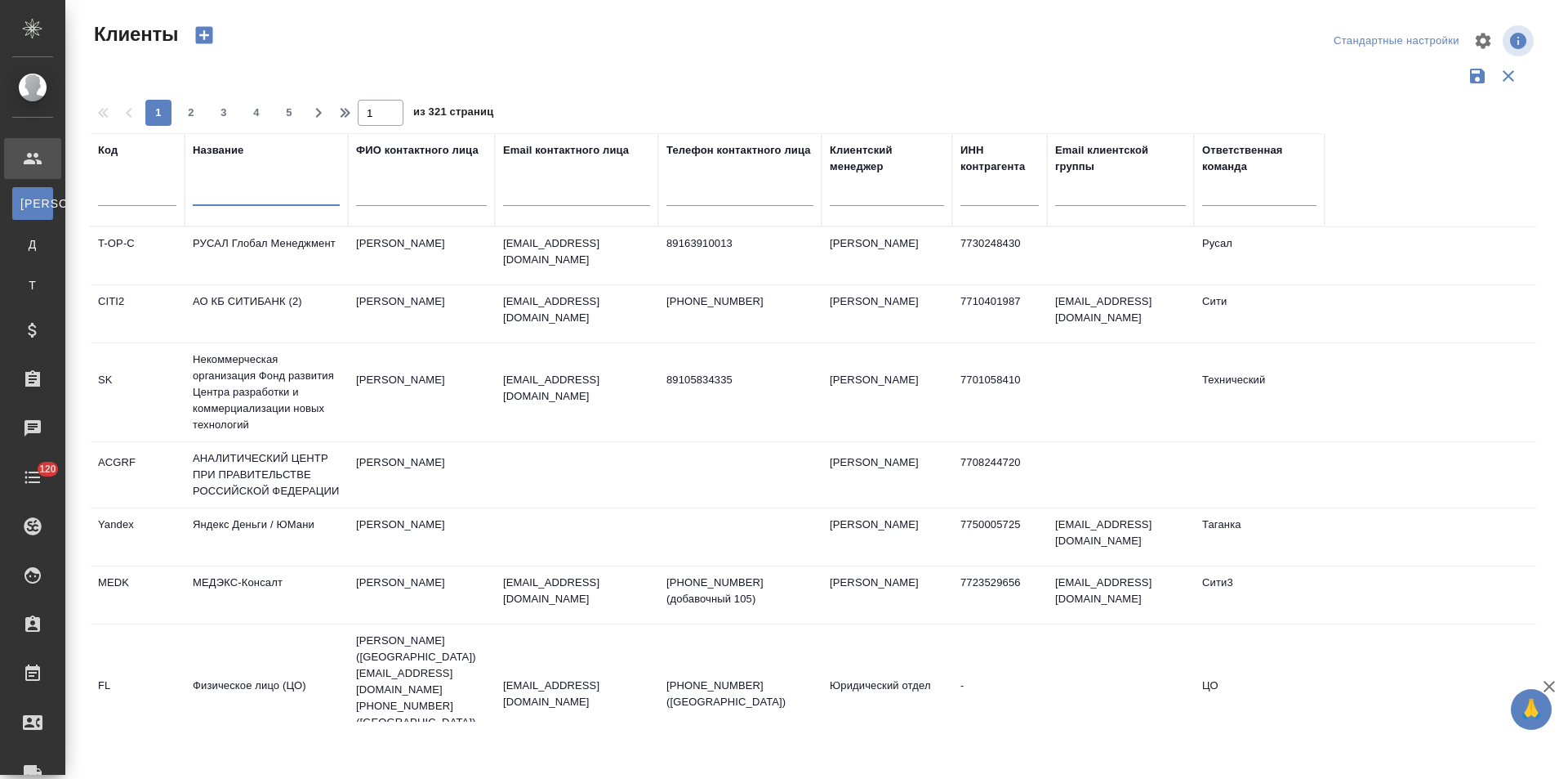
click at [274, 196] on input "text" at bounding box center [266, 196] width 147 height 20
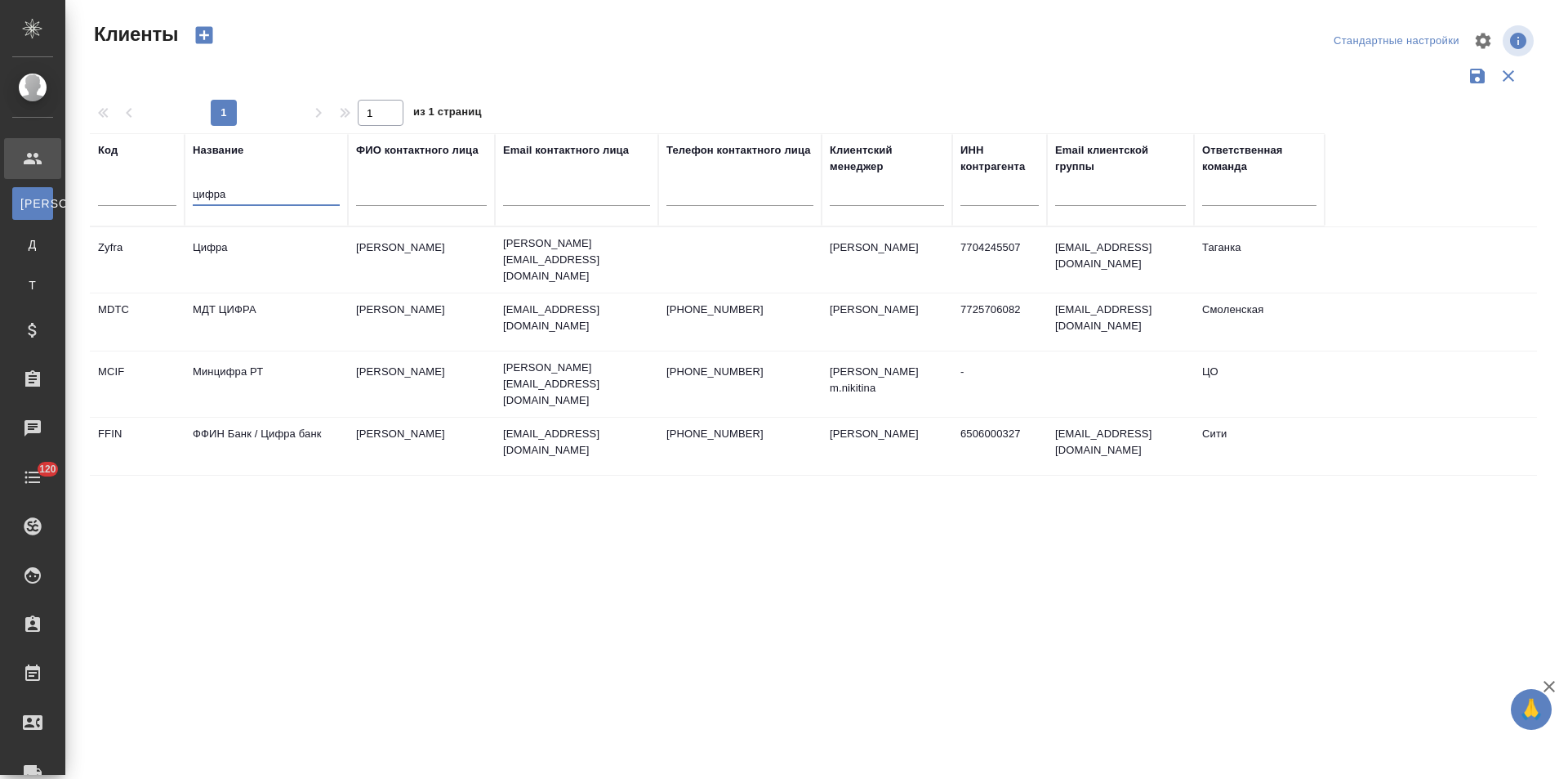
type input "цифра"
click at [300, 253] on td "Цифра" at bounding box center [266, 260] width 164 height 57
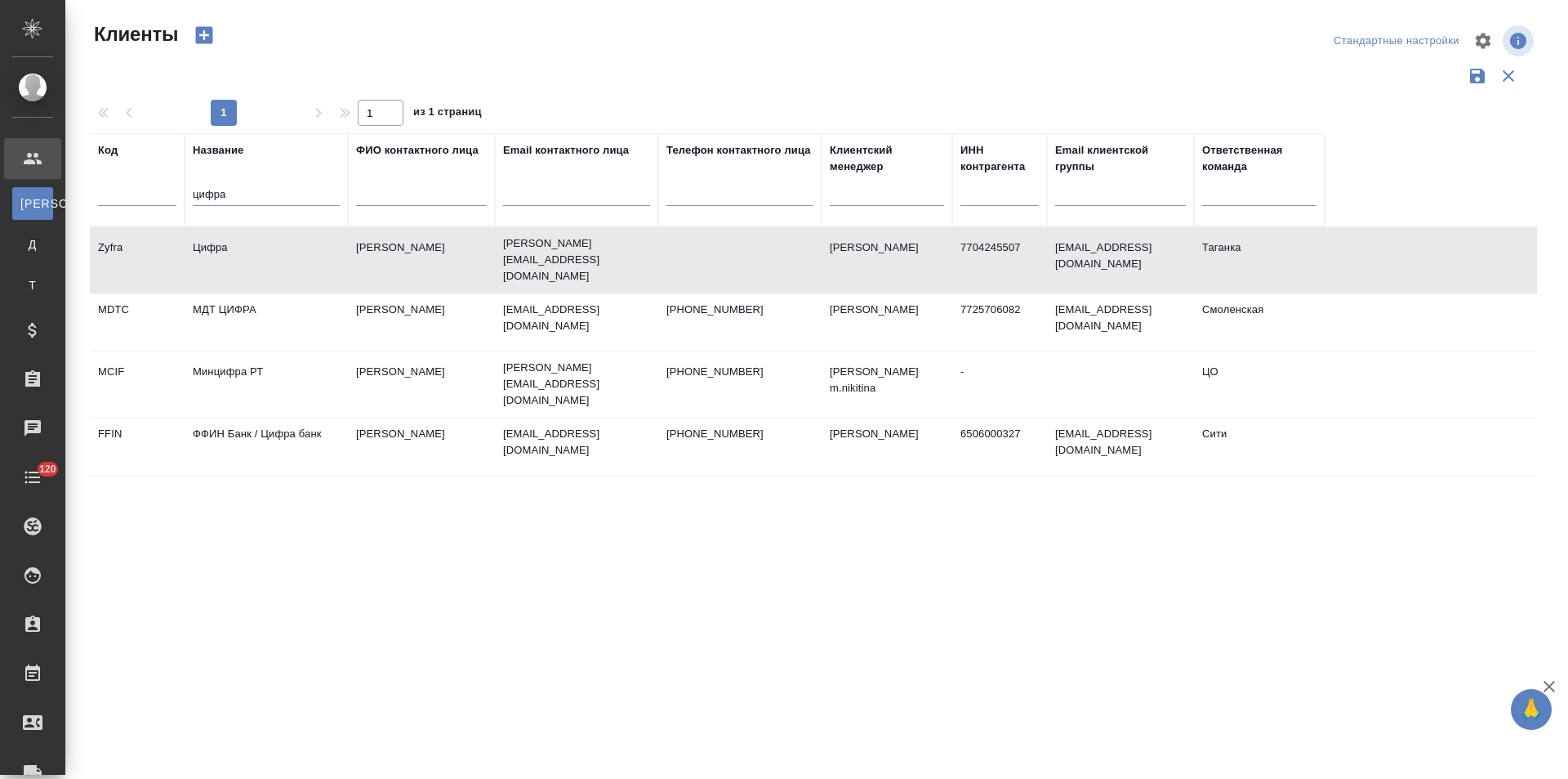
click at [300, 253] on td "Цифра" at bounding box center [266, 260] width 164 height 57
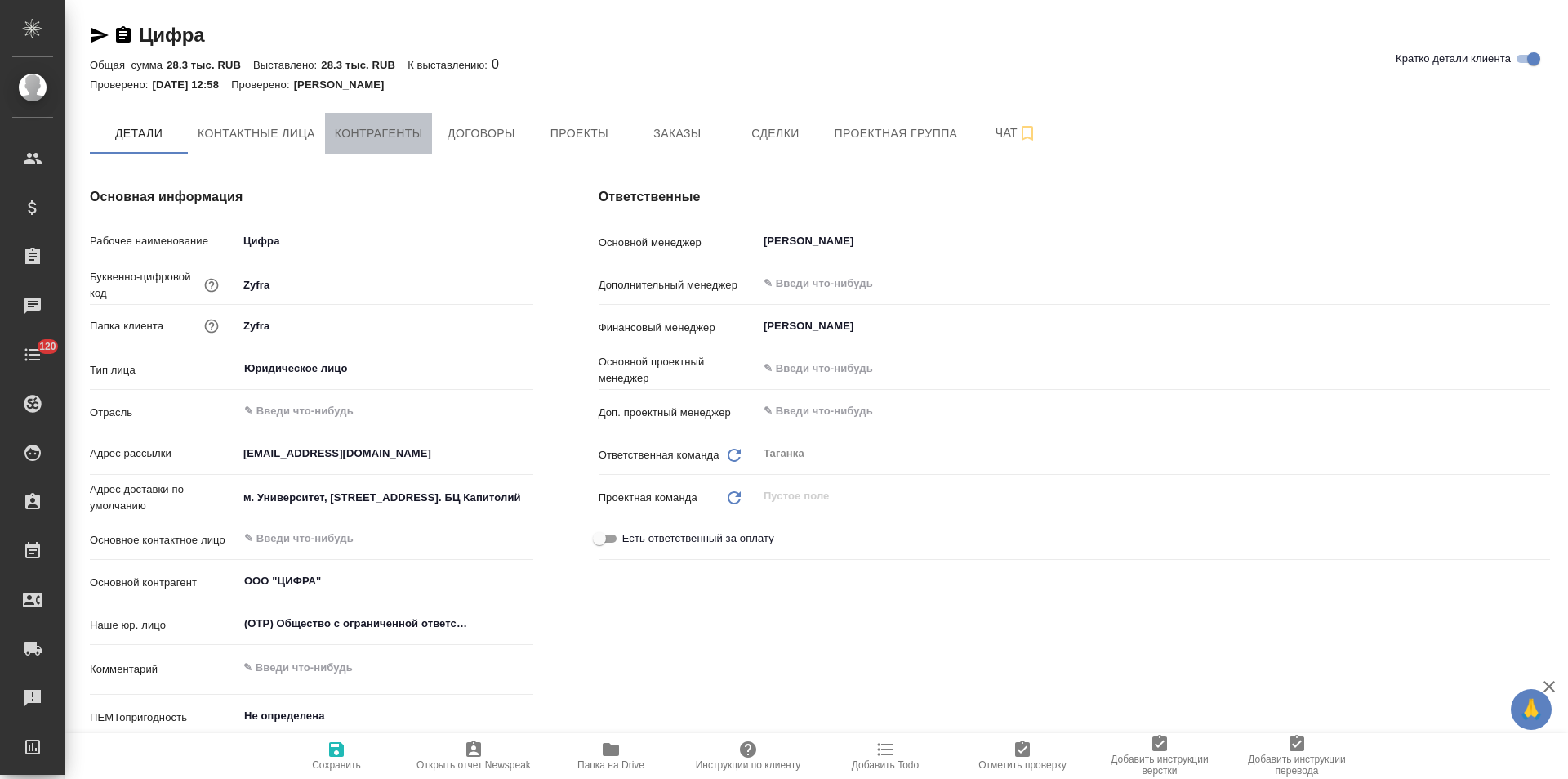
click at [423, 138] on span "Контрагенты" at bounding box center [379, 134] width 88 height 20
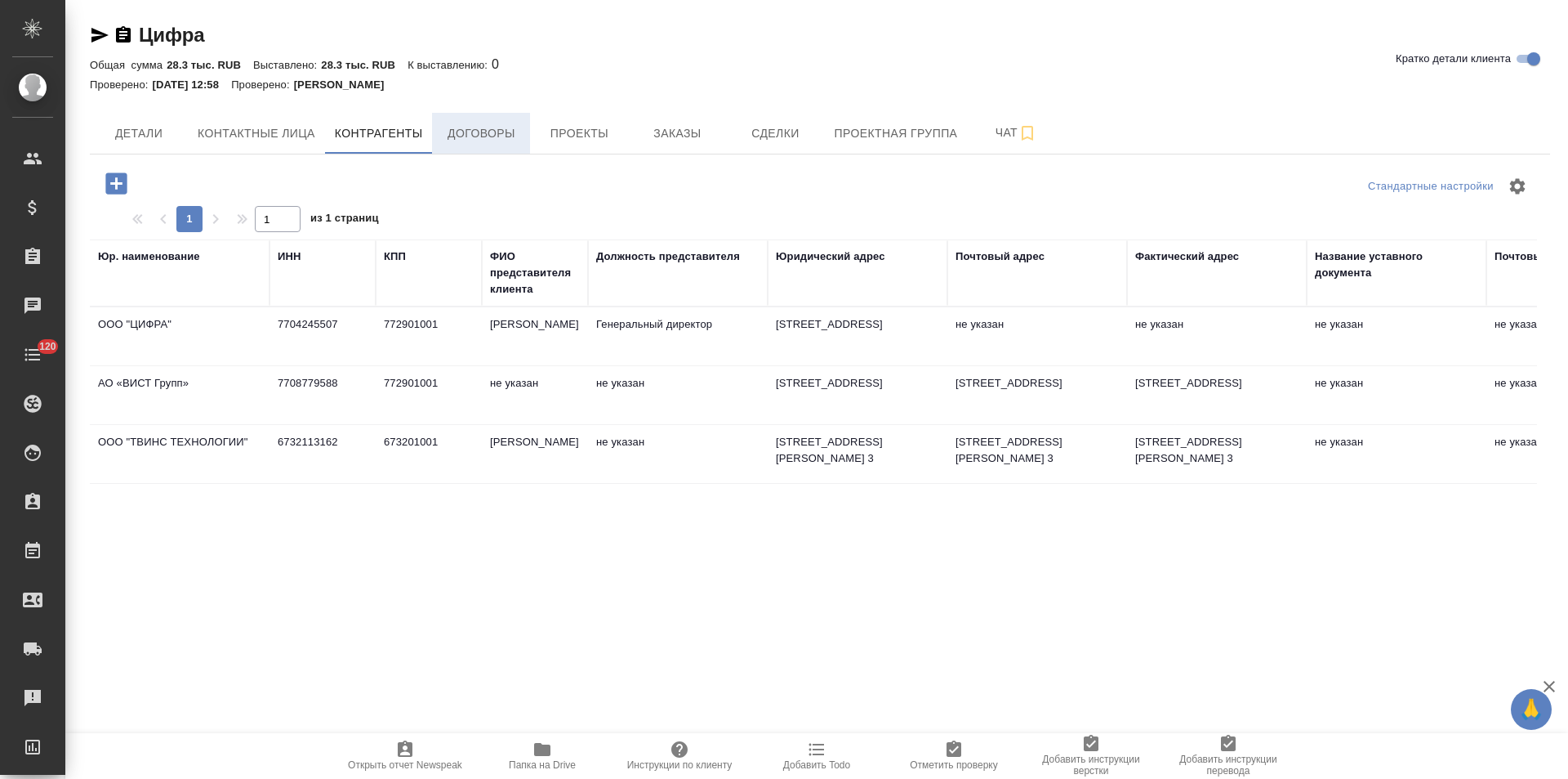
click at [493, 137] on span "Договоры" at bounding box center [481, 134] width 79 height 20
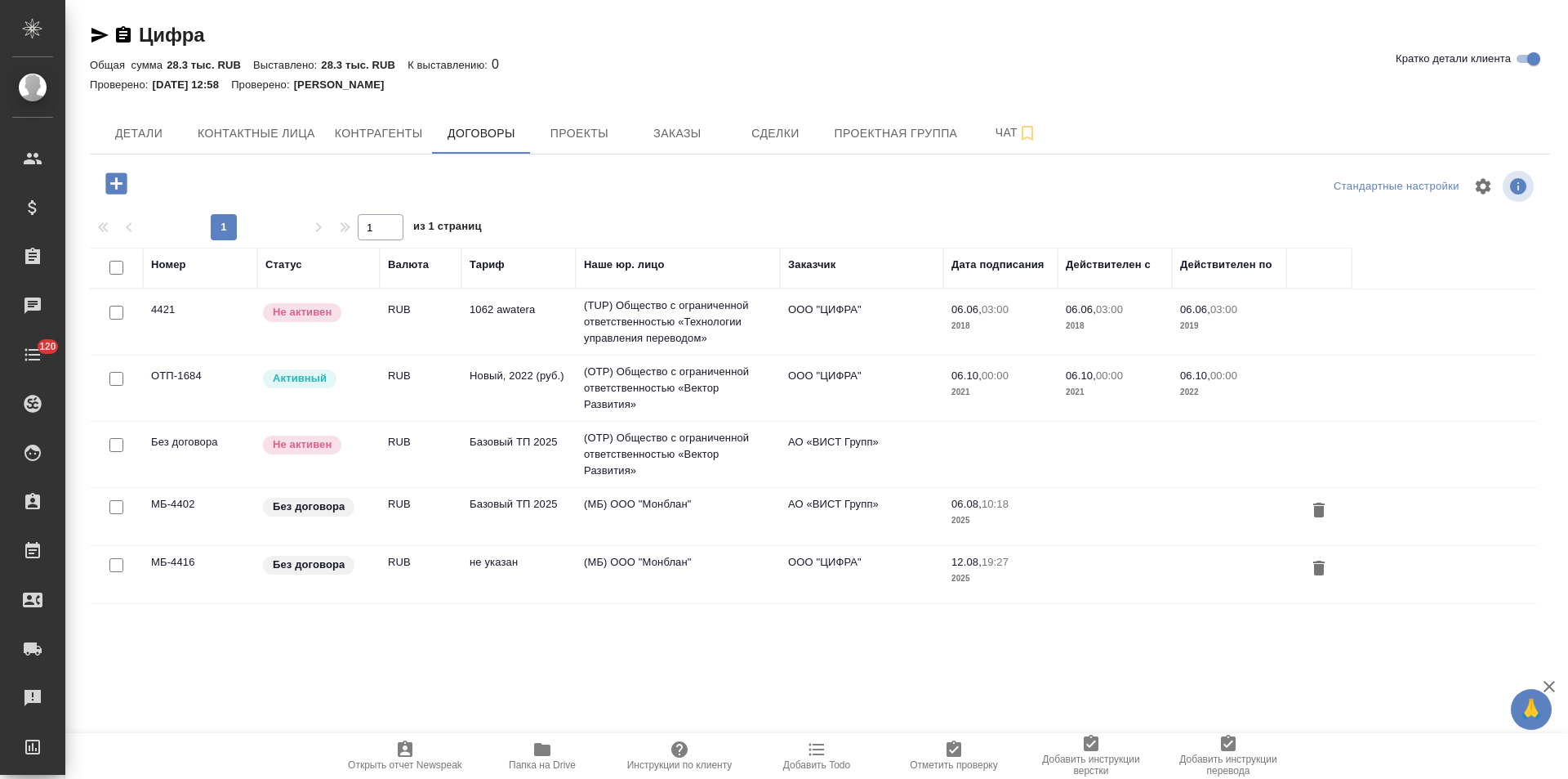
click at [636, 354] on td "(МБ) ООО "Монблан"" at bounding box center [677, 321] width 204 height 65
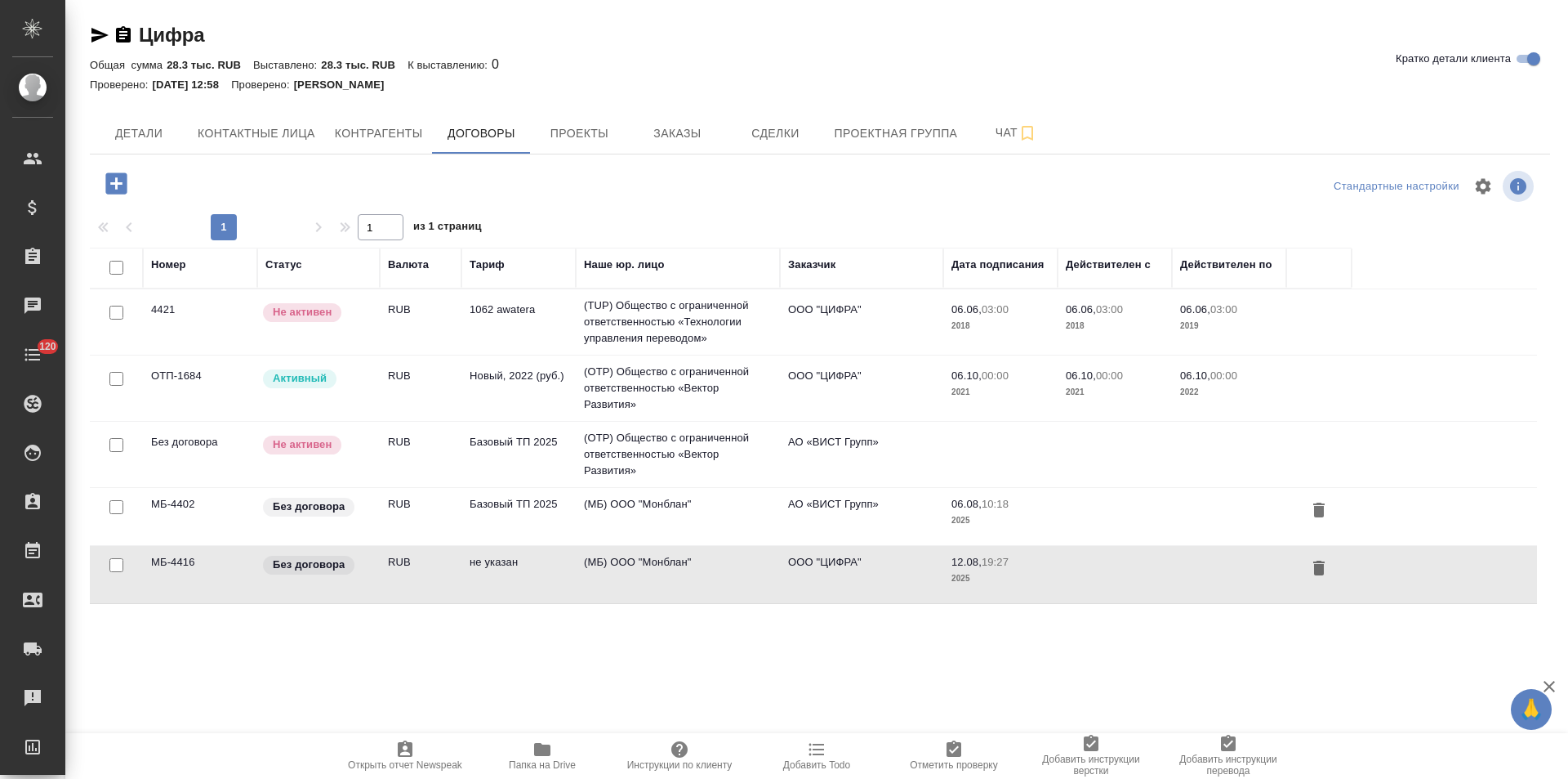
click at [639, 354] on td "(МБ) ООО "Монблан"" at bounding box center [677, 321] width 204 height 65
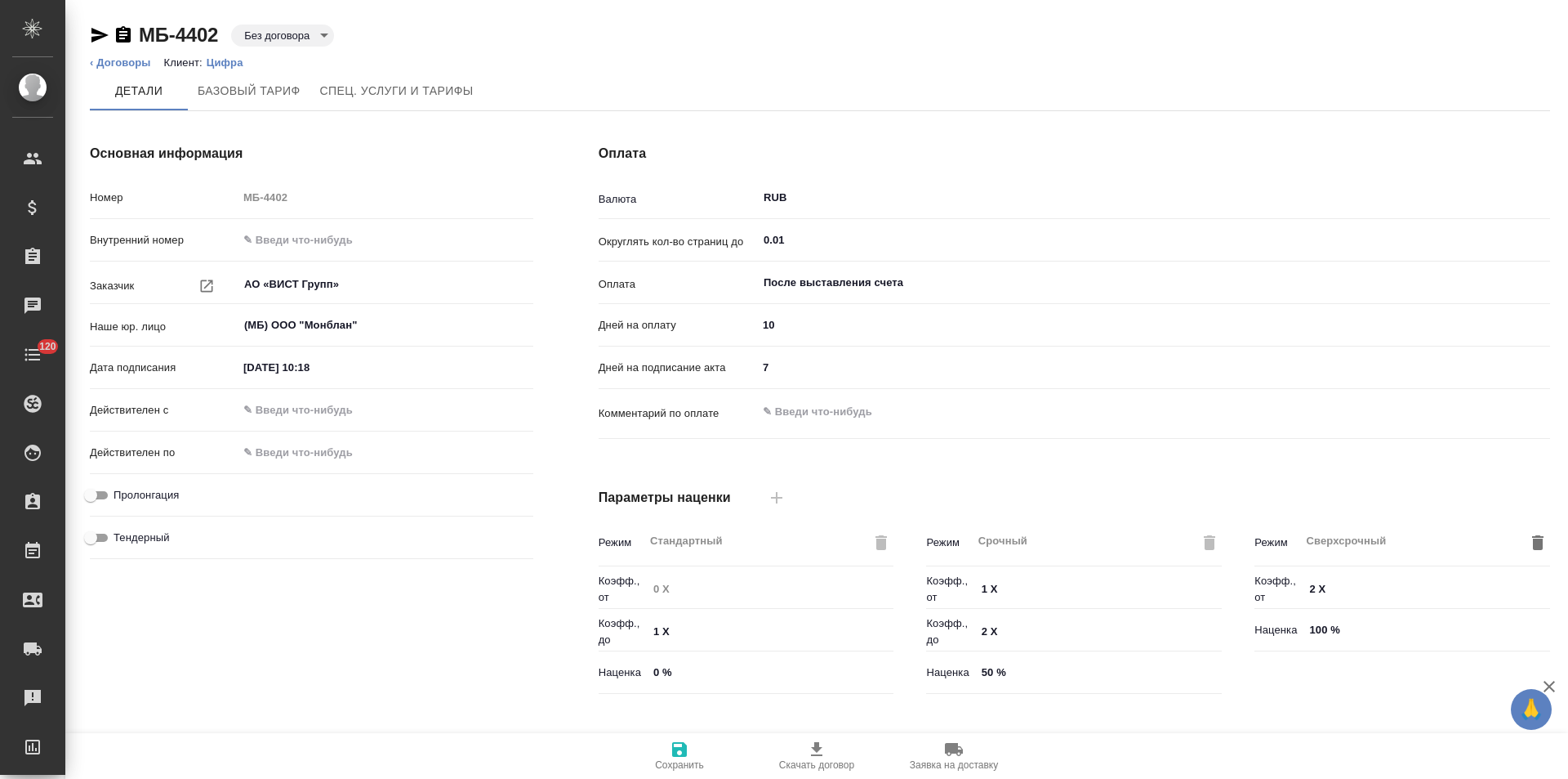
type input "Базовый ТП 2025"
click at [142, 60] on link "‹ Договоры" at bounding box center [120, 62] width 61 height 12
